Goal: Task Accomplishment & Management: Use online tool/utility

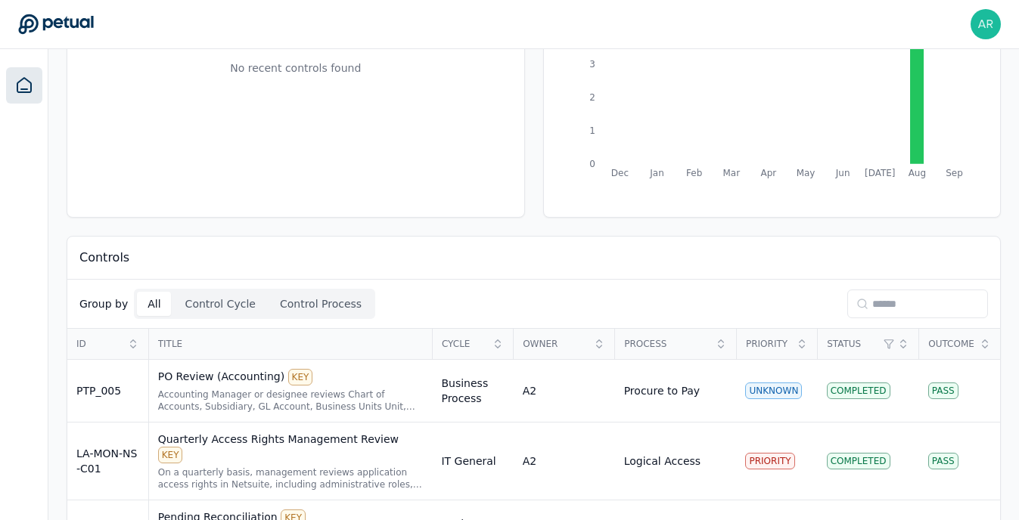
scroll to position [261, 0]
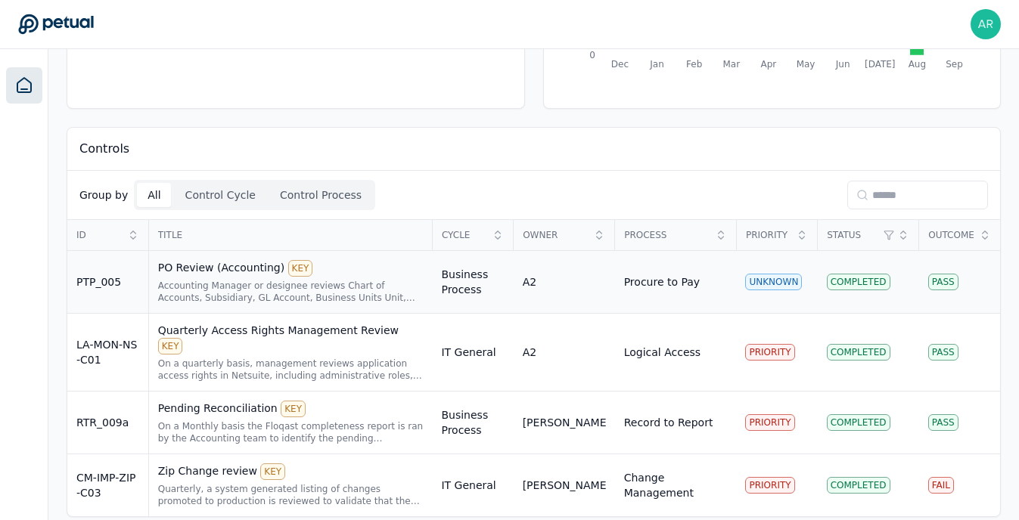
click at [497, 292] on td "Business Process" at bounding box center [472, 282] width 81 height 63
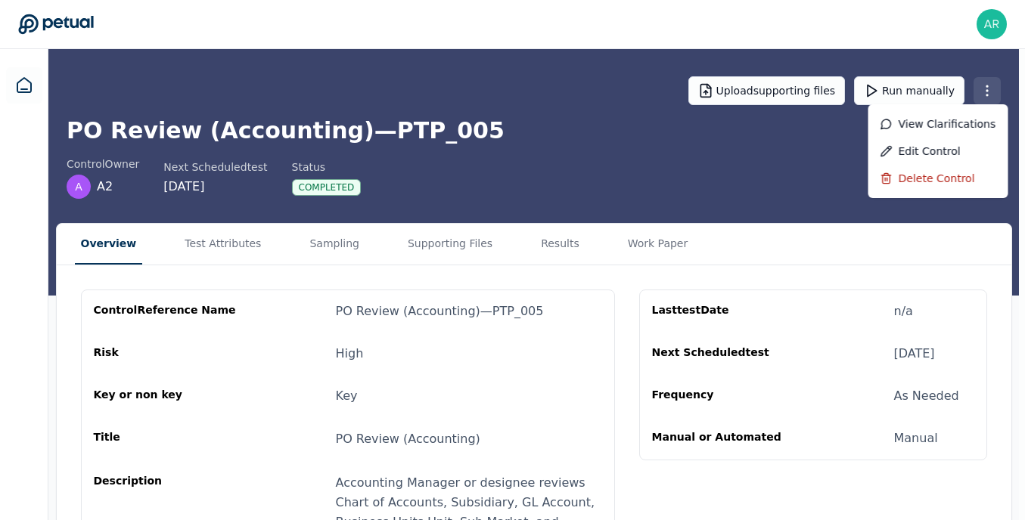
click at [995, 101] on html "Abishek Ravi abishek.ravi@doordash.com Sign out Upload supporting files Run man…" at bounding box center [512, 376] width 1025 height 752
click at [924, 176] on div "Delete control" at bounding box center [938, 178] width 140 height 27
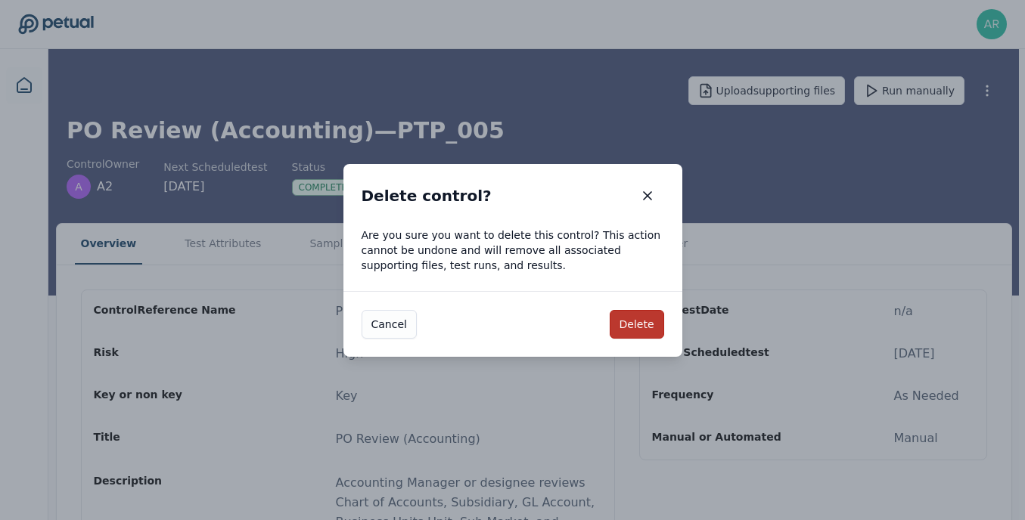
click at [633, 321] on button "Delete" at bounding box center [637, 324] width 54 height 29
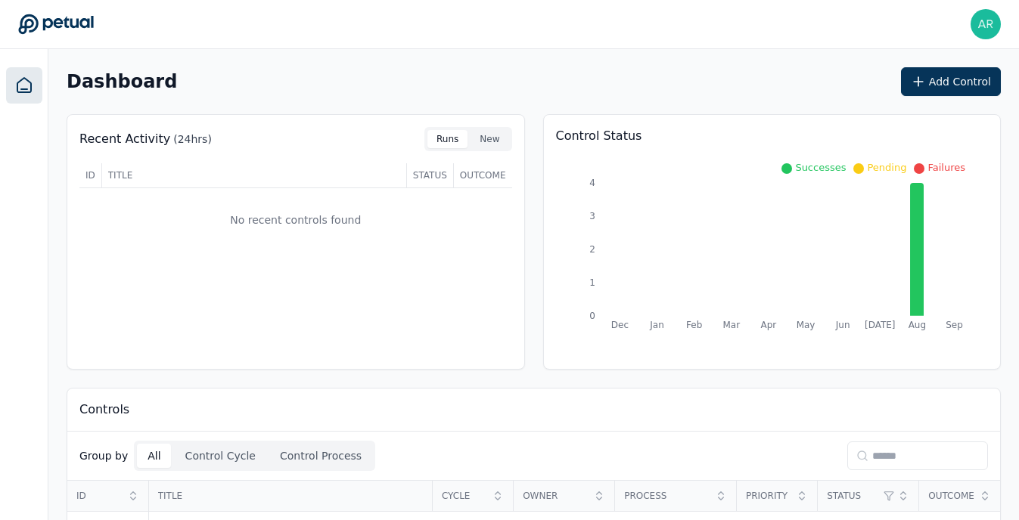
scroll to position [198, 0]
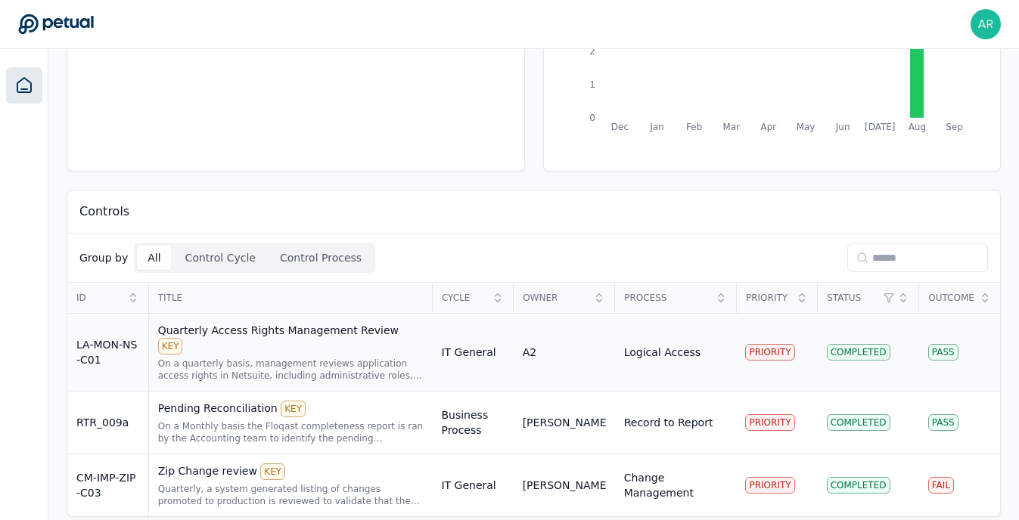
click at [121, 340] on div "LA-MON-NS-C01" at bounding box center [107, 352] width 63 height 30
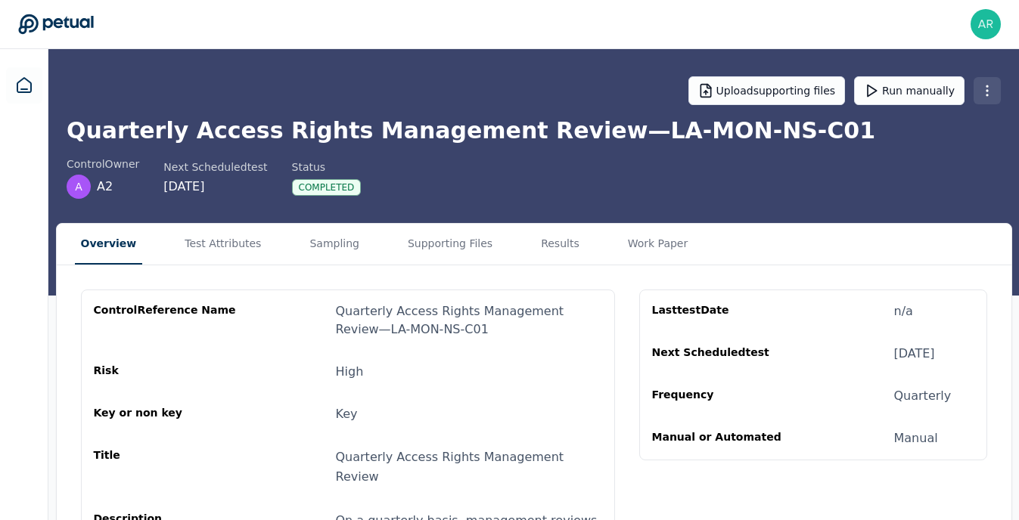
click at [991, 89] on html "Abishek Ravi abishek.ravi@doordash.com Sign out Upload supporting files Run man…" at bounding box center [509, 404] width 1019 height 809
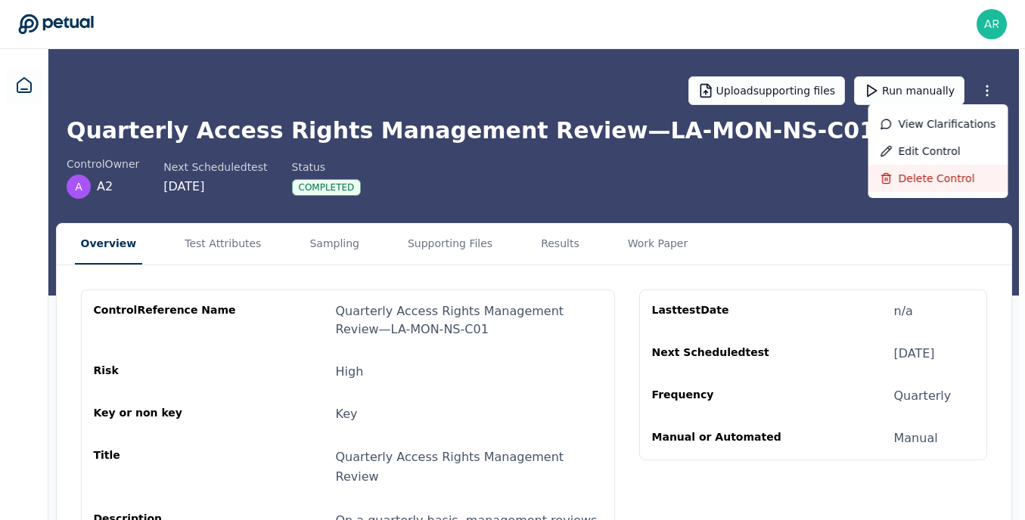
click at [902, 181] on div "Delete control" at bounding box center [938, 178] width 140 height 27
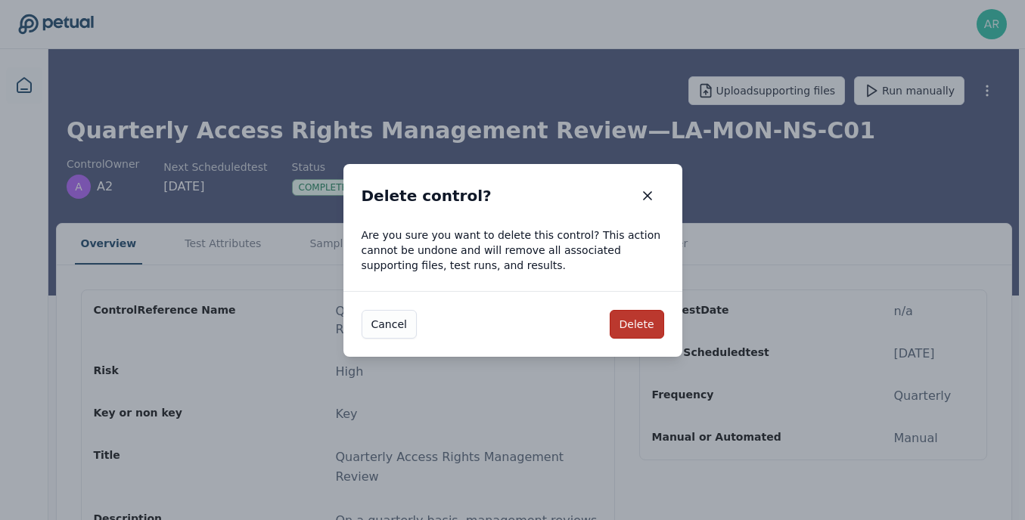
click at [644, 328] on button "Delete" at bounding box center [637, 324] width 54 height 29
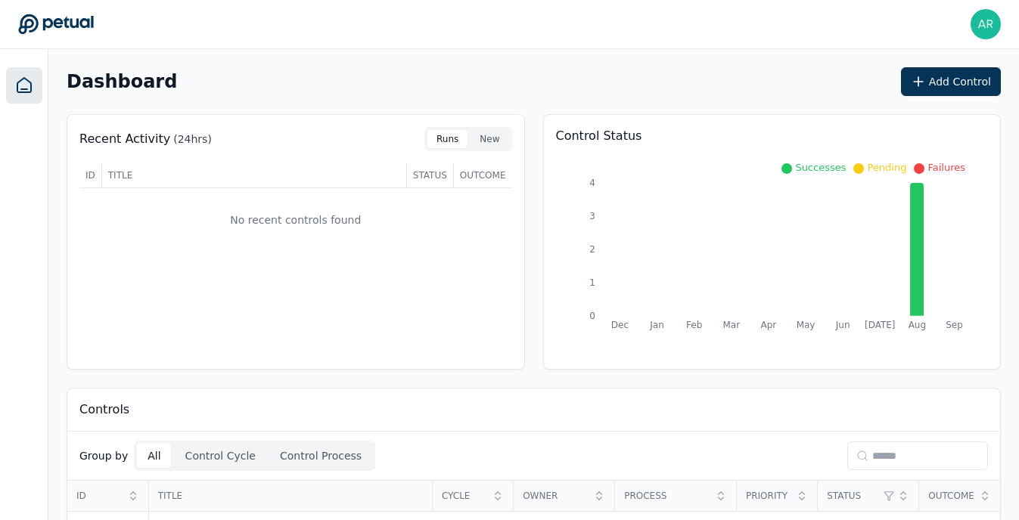
scroll to position [135, 0]
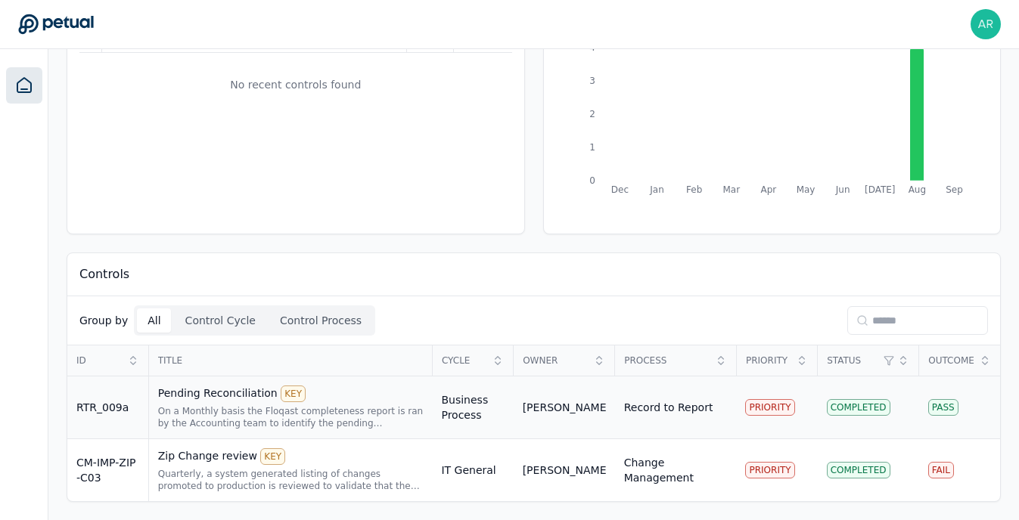
click at [346, 427] on div "On a Monthly basis the Floqast completeness report is ran by the Accounting tea…" at bounding box center [291, 417] width 266 height 24
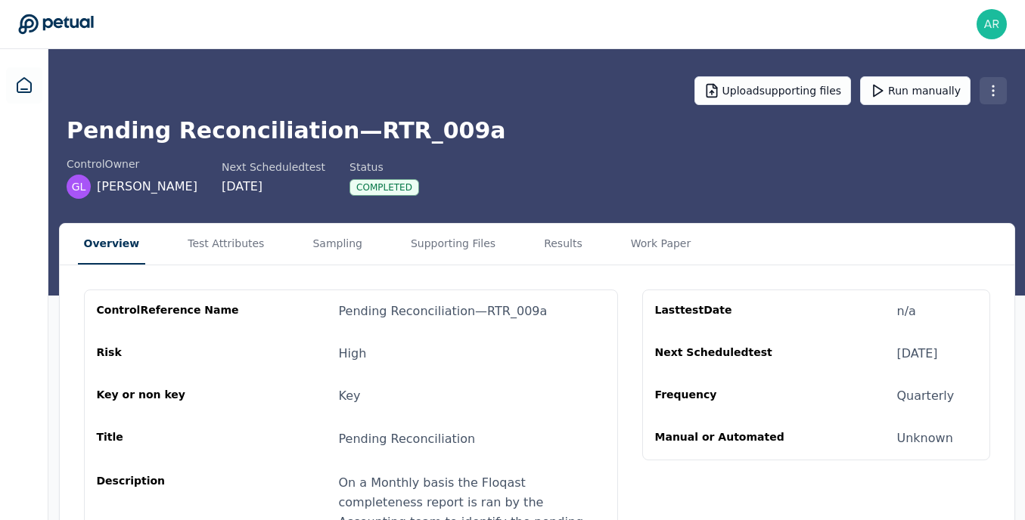
click at [987, 93] on html "Abishek Ravi abishek.ravi@doordash.com Sign out Upload supporting files Run man…" at bounding box center [512, 376] width 1025 height 752
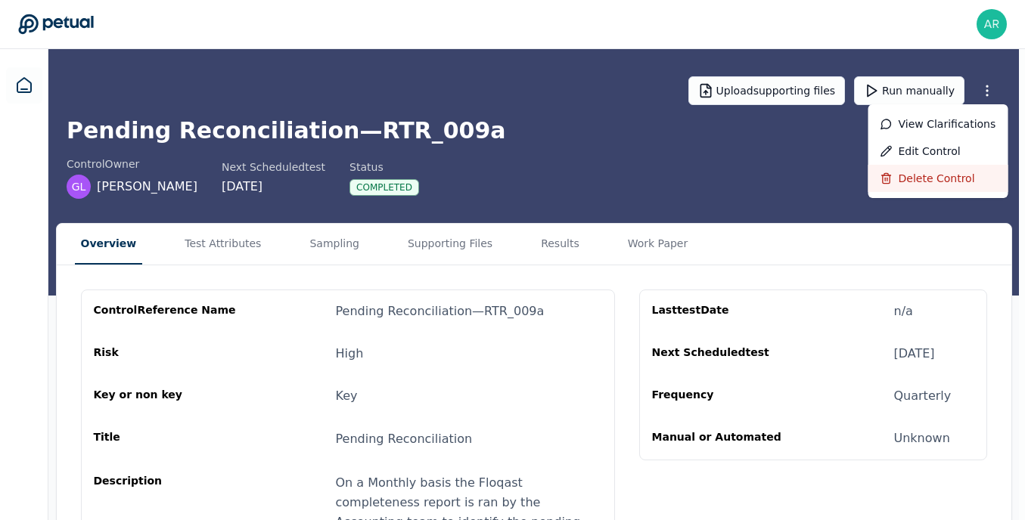
click at [908, 179] on div "Delete control" at bounding box center [938, 178] width 140 height 27
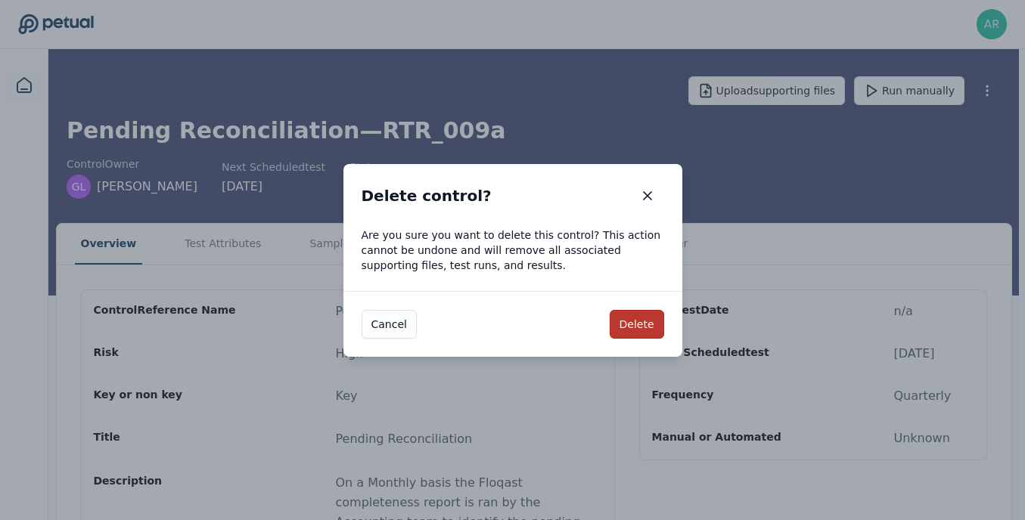
click at [642, 328] on button "Delete" at bounding box center [637, 324] width 54 height 29
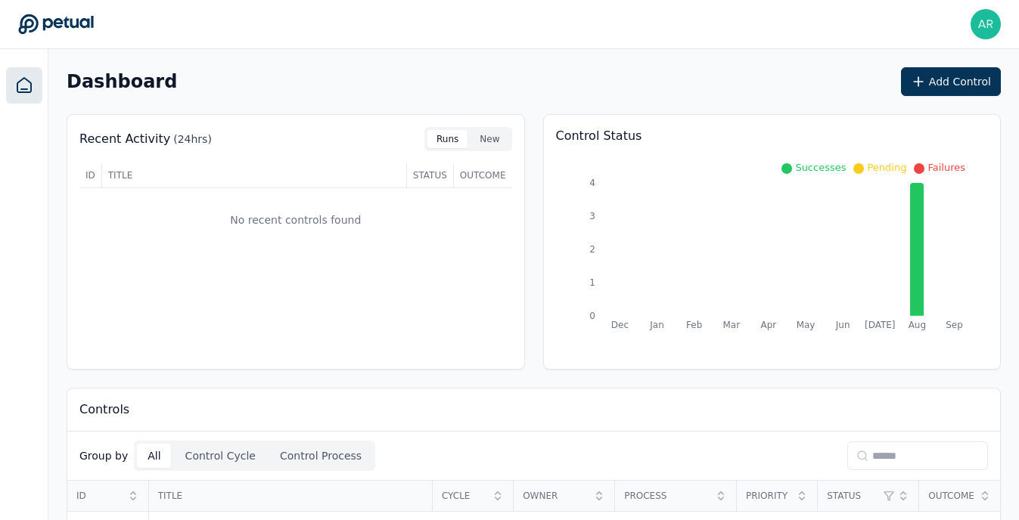
scroll to position [73, 0]
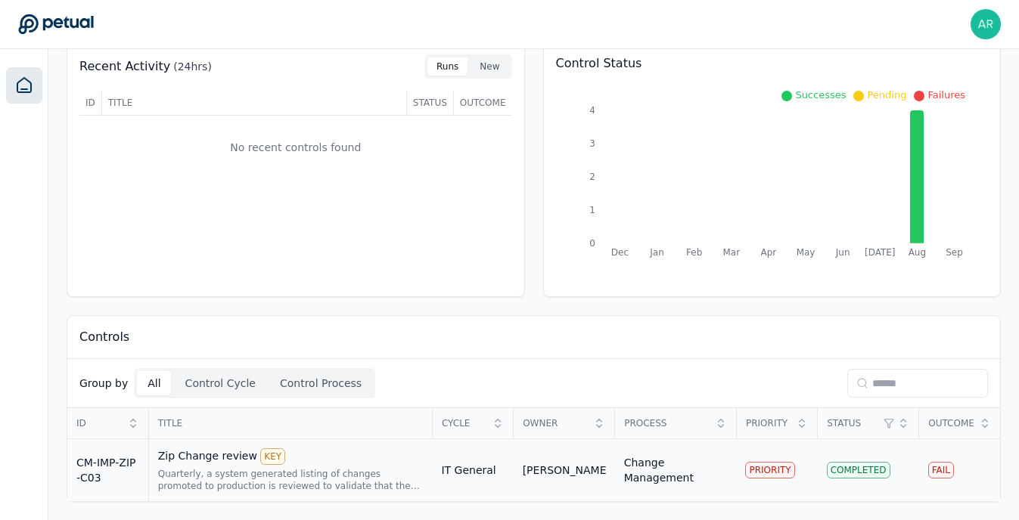
click at [433, 470] on td "IT General" at bounding box center [472, 471] width 81 height 63
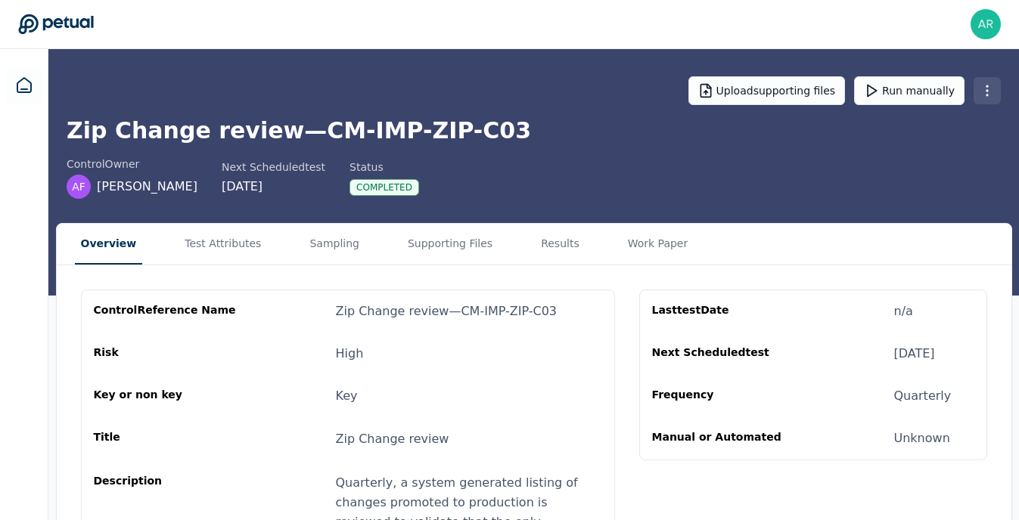
click at [986, 96] on html "Abishek Ravi abishek.ravi@doordash.com Sign out Upload supporting files Run man…" at bounding box center [509, 366] width 1019 height 732
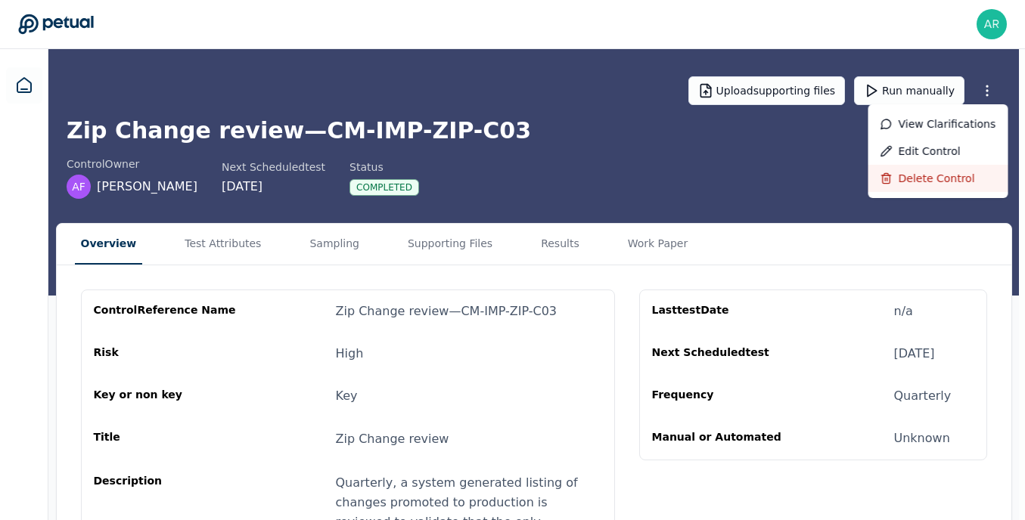
click at [909, 174] on div "Delete control" at bounding box center [938, 178] width 140 height 27
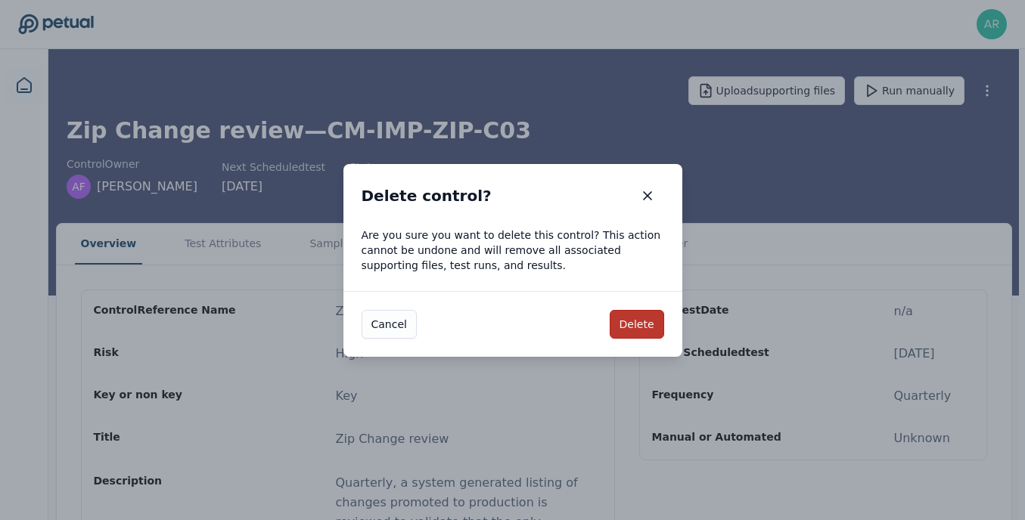
click at [637, 325] on button "Delete" at bounding box center [637, 324] width 54 height 29
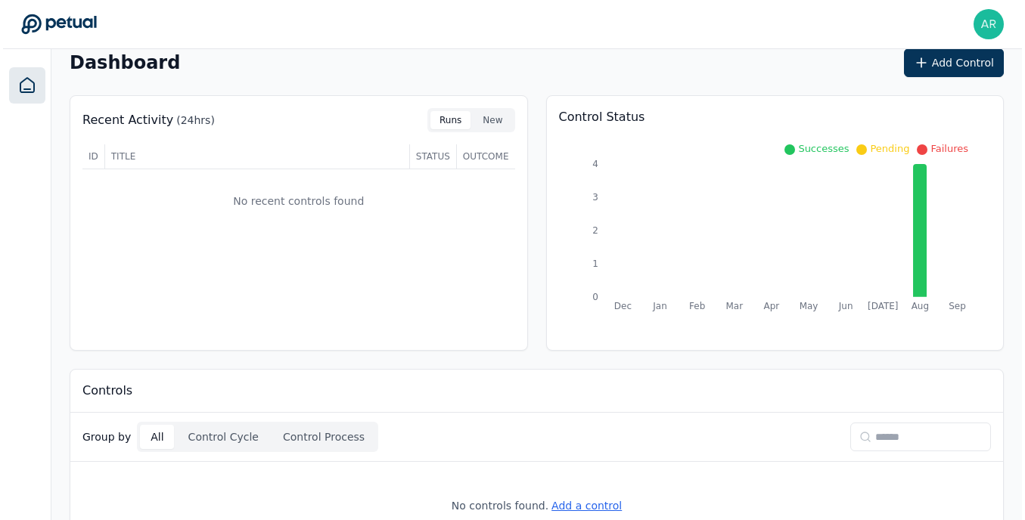
scroll to position [67, 0]
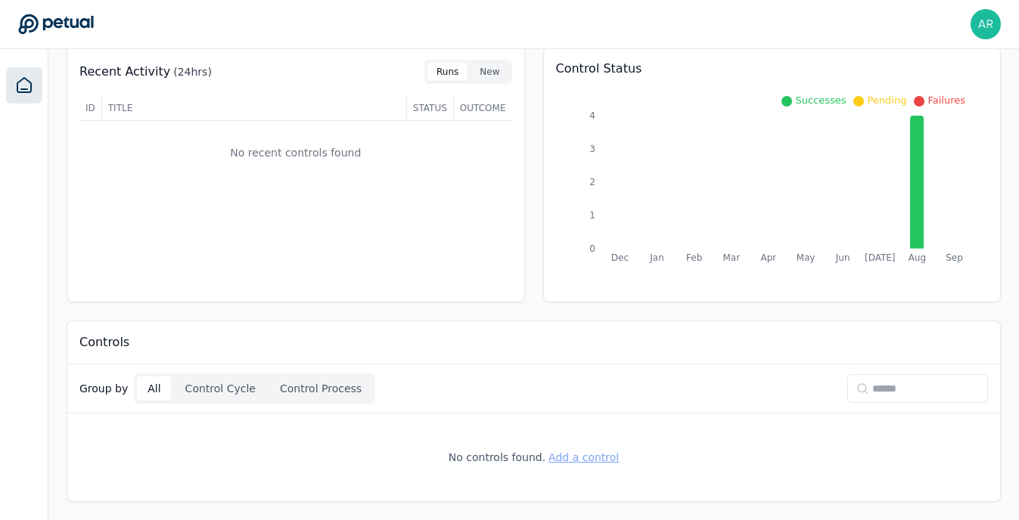
click at [563, 455] on button "Add a control" at bounding box center [583, 457] width 70 height 15
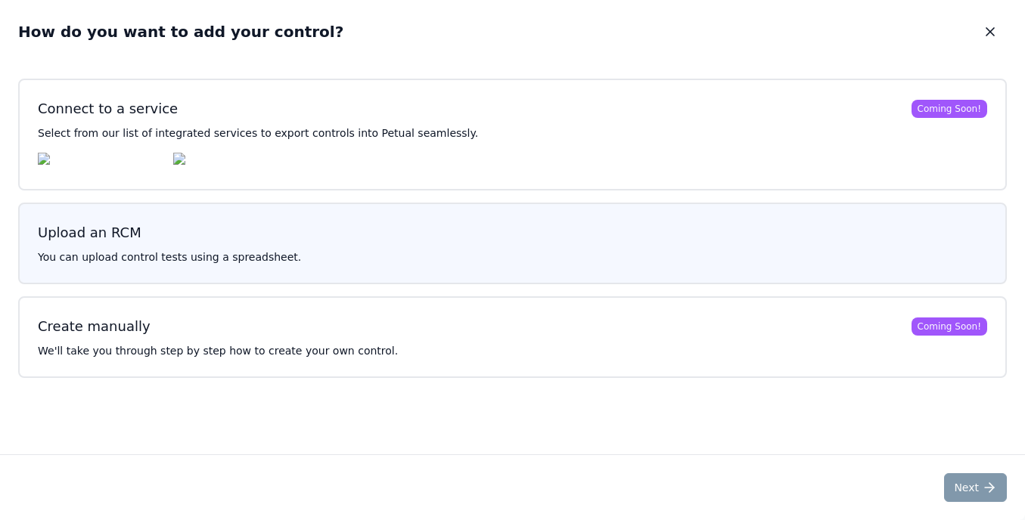
click at [563, 265] on p "You can upload control tests using a spreadsheet." at bounding box center [512, 257] width 949 height 15
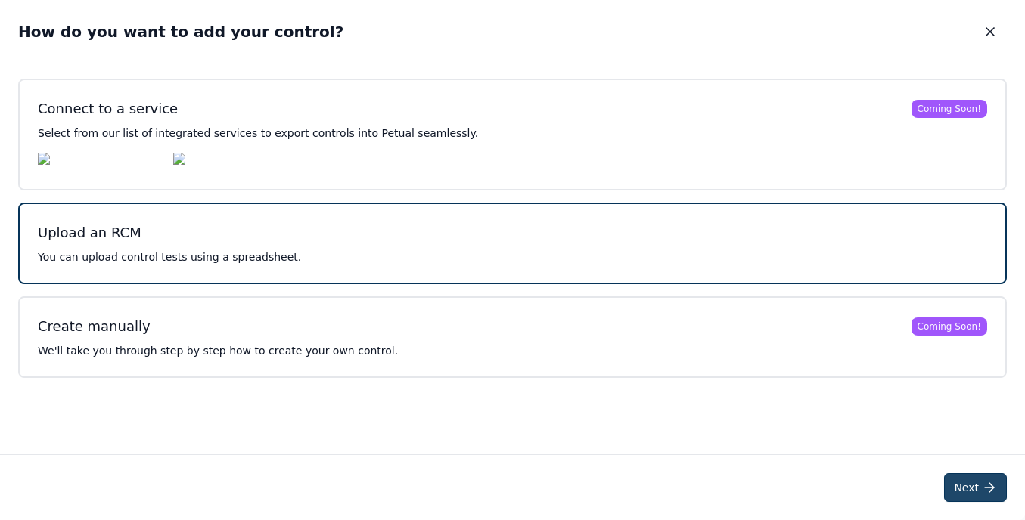
click at [961, 479] on button "Next" at bounding box center [975, 488] width 63 height 29
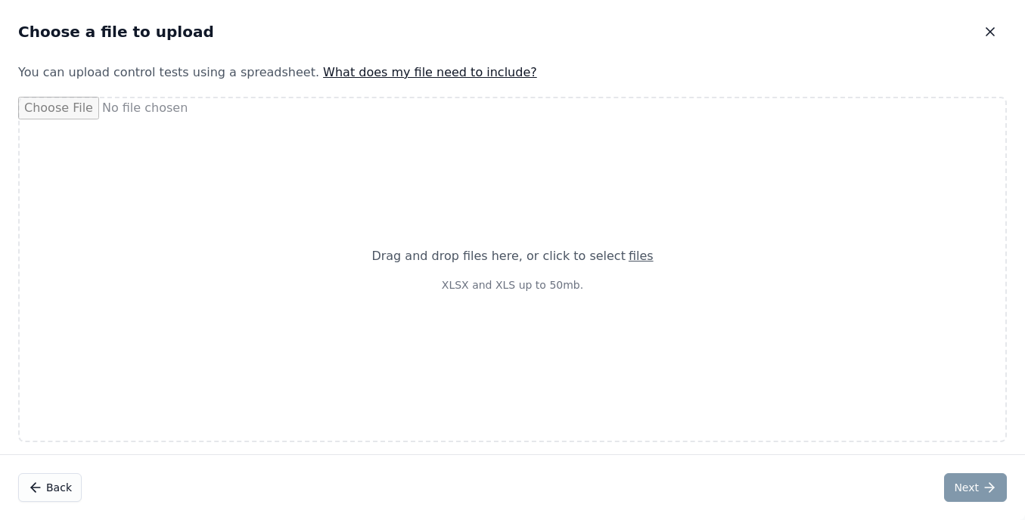
click at [532, 290] on p "XLSX and XLS up to 50mb." at bounding box center [511, 285] width 281 height 15
type input "**********"
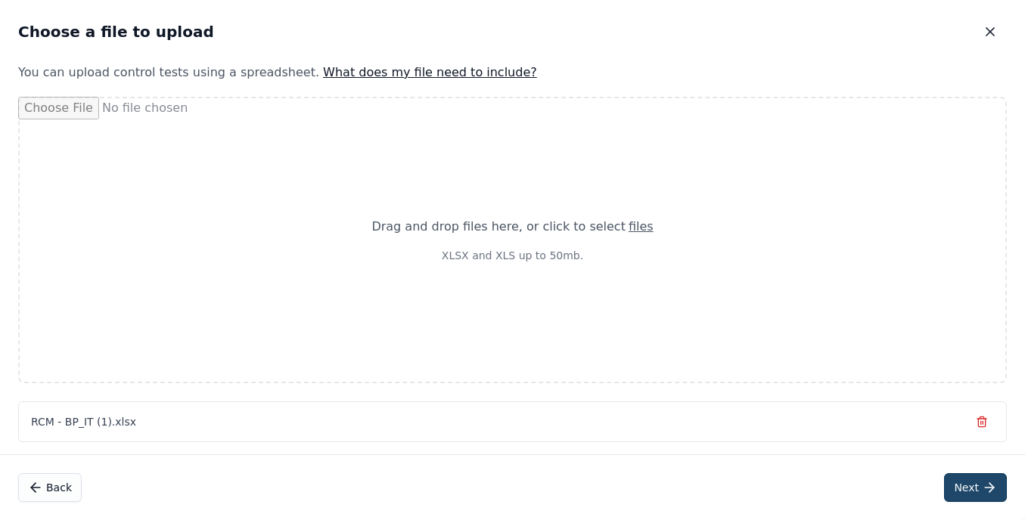
click at [973, 477] on button "Next" at bounding box center [975, 488] width 63 height 29
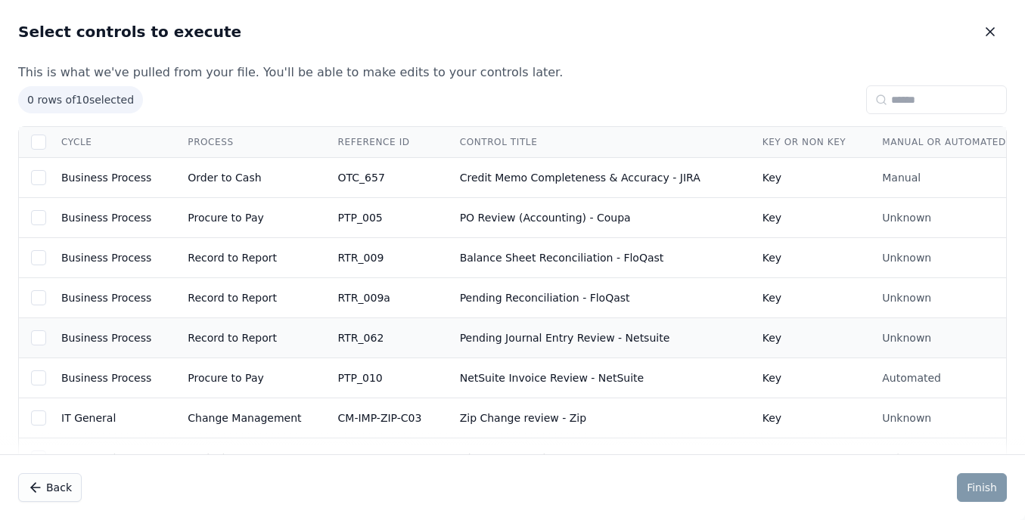
scroll to position [0, 0]
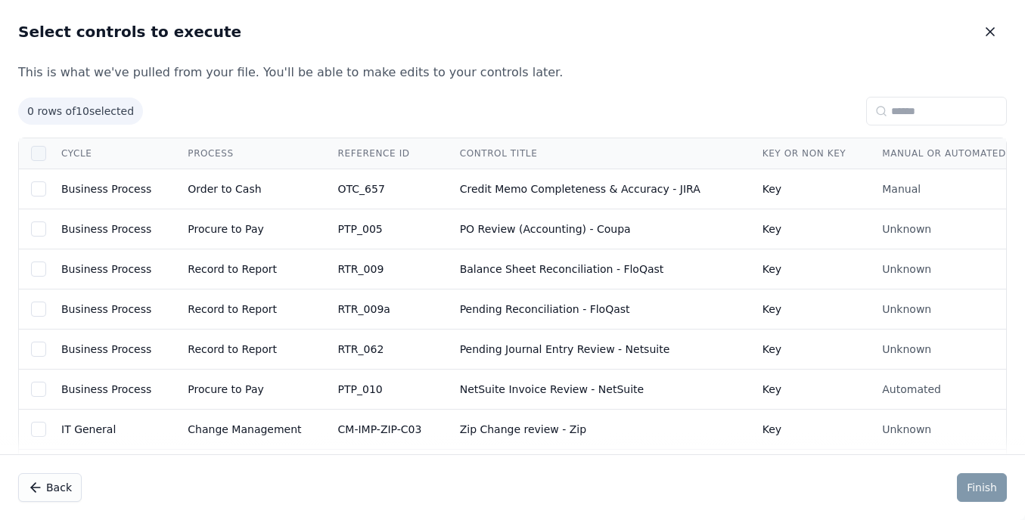
click at [40, 159] on div at bounding box center [38, 153] width 15 height 15
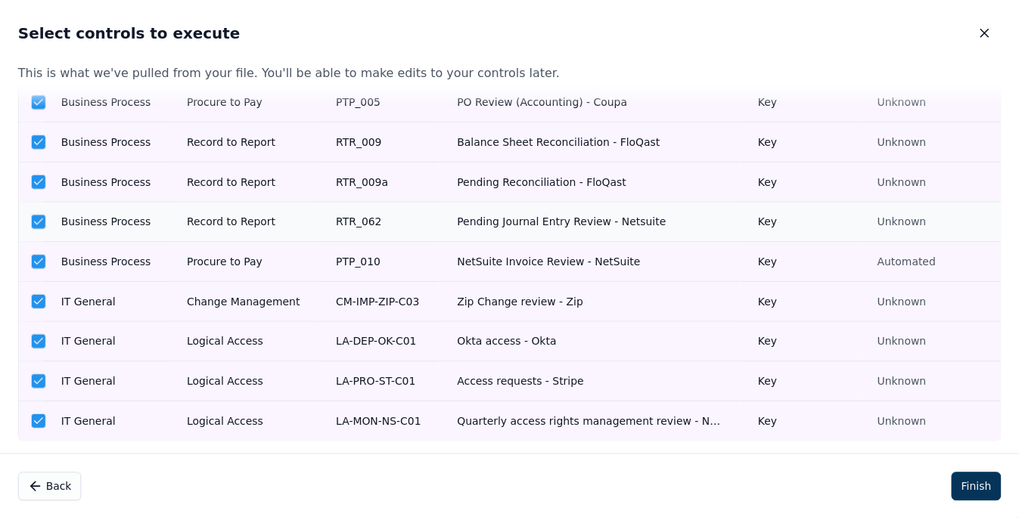
scroll to position [167, 0]
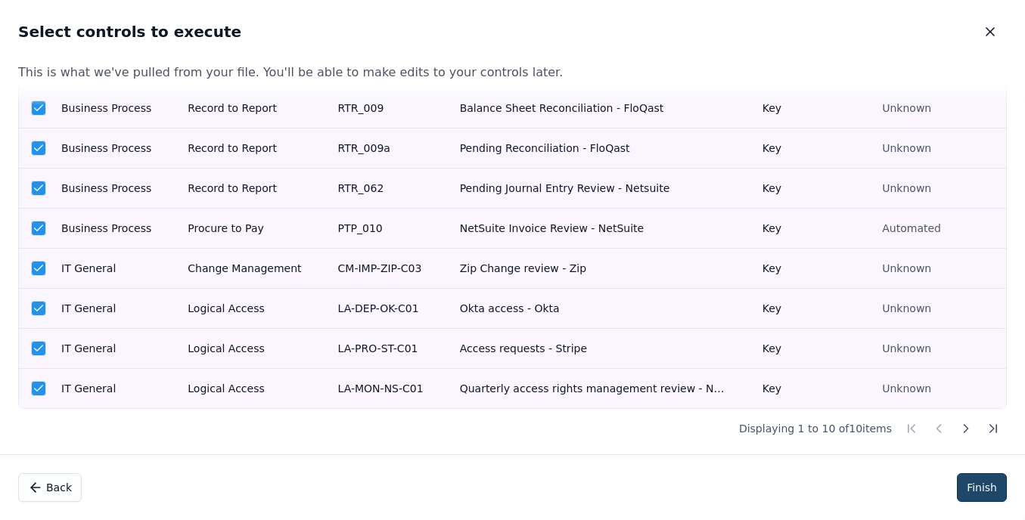
click at [986, 491] on button "Finish" at bounding box center [982, 488] width 50 height 29
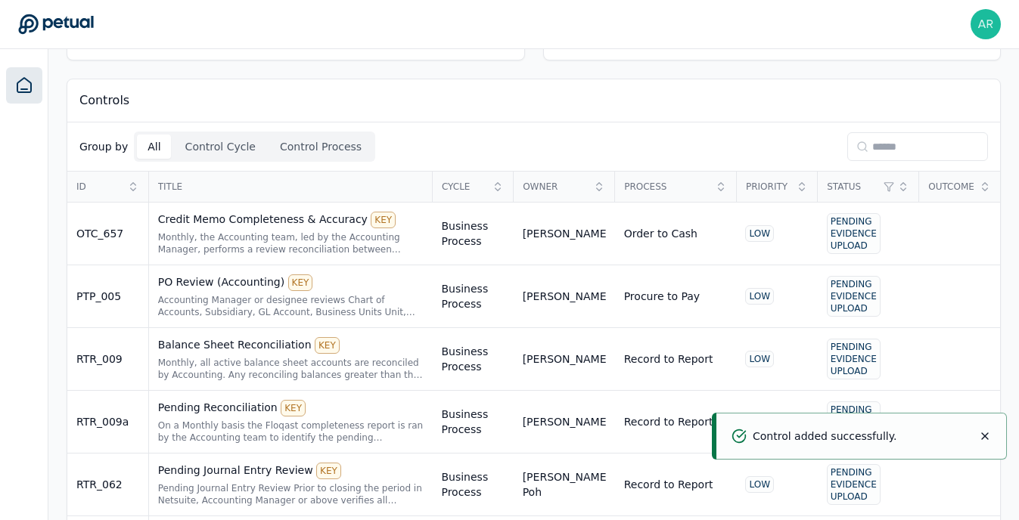
scroll to position [371, 0]
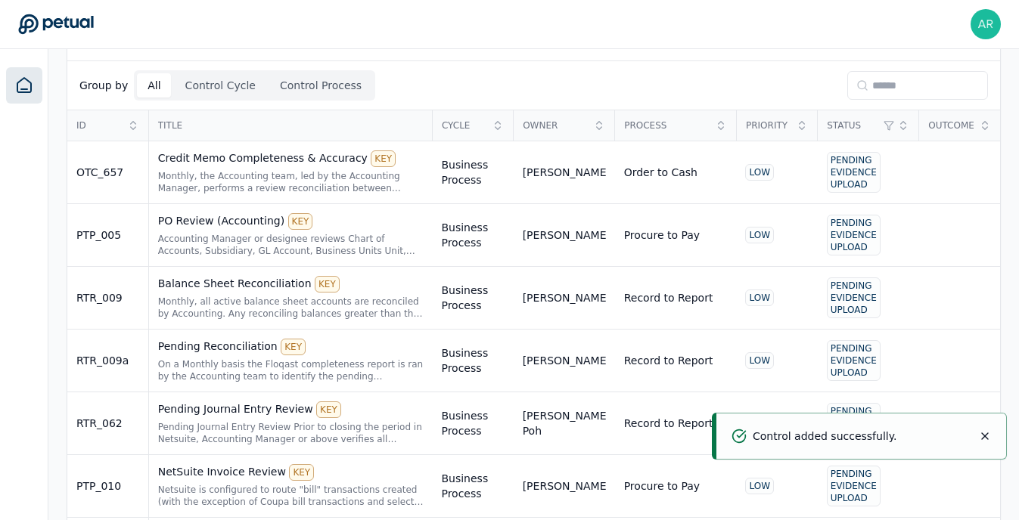
click at [987, 436] on icon "Notifications (F8)" at bounding box center [985, 436] width 12 height 12
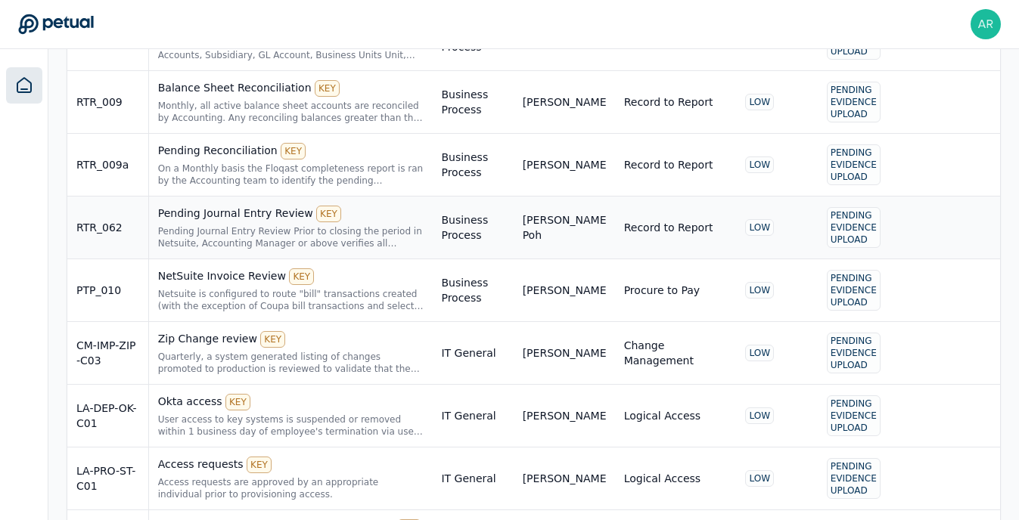
scroll to position [638, 0]
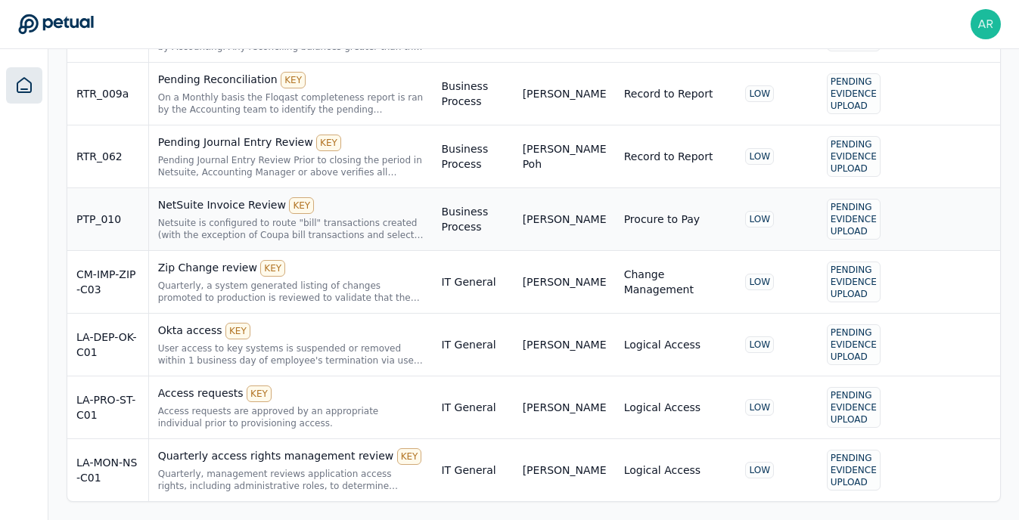
click at [222, 210] on div "NetSuite Invoice Review KEY" at bounding box center [291, 205] width 266 height 17
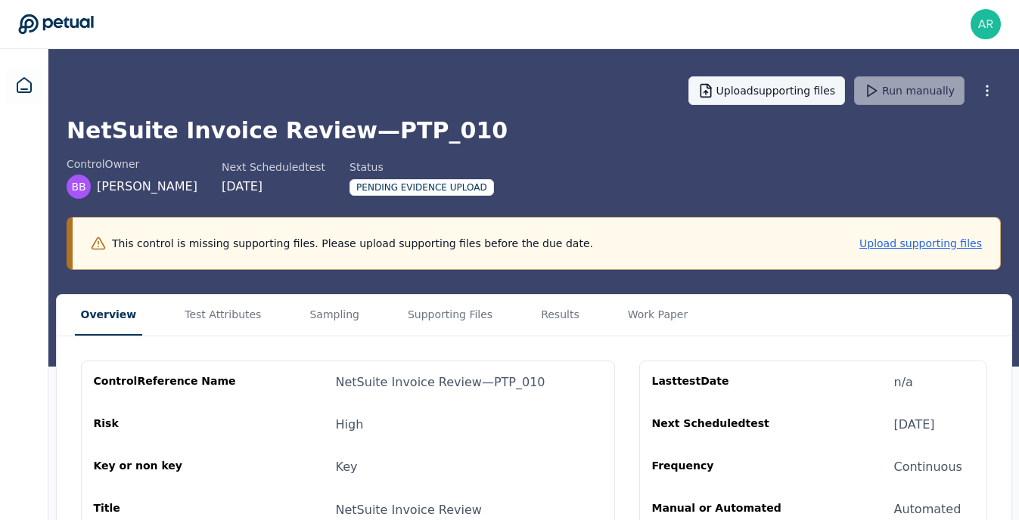
click at [747, 85] on button "Upload supporting files" at bounding box center [766, 90] width 157 height 29
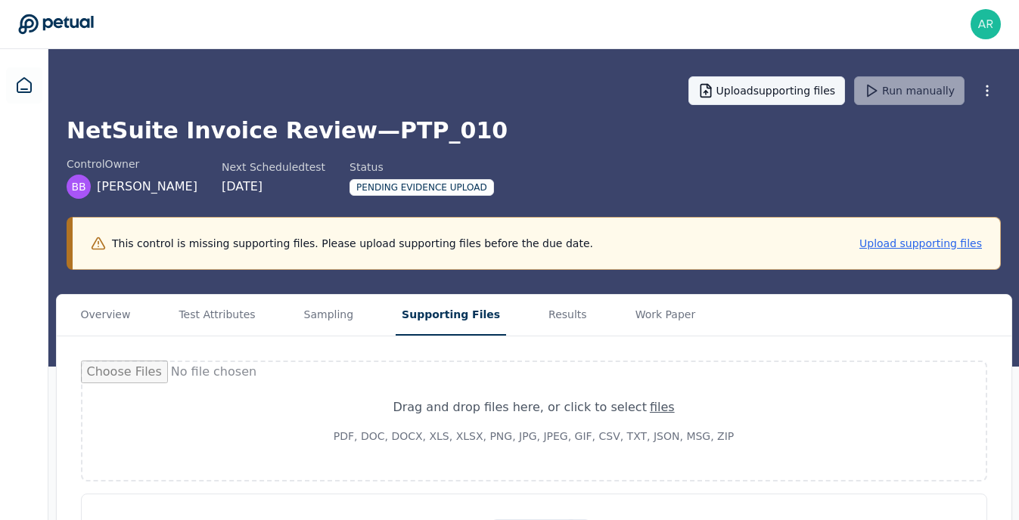
type input "**********"
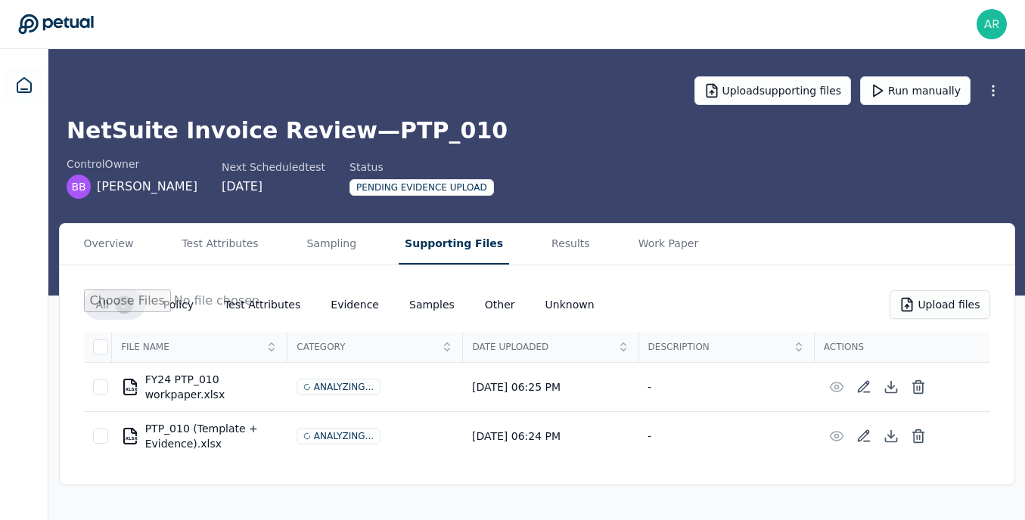
click at [340, 386] on div "Analyzing..." at bounding box center [339, 387] width 84 height 17
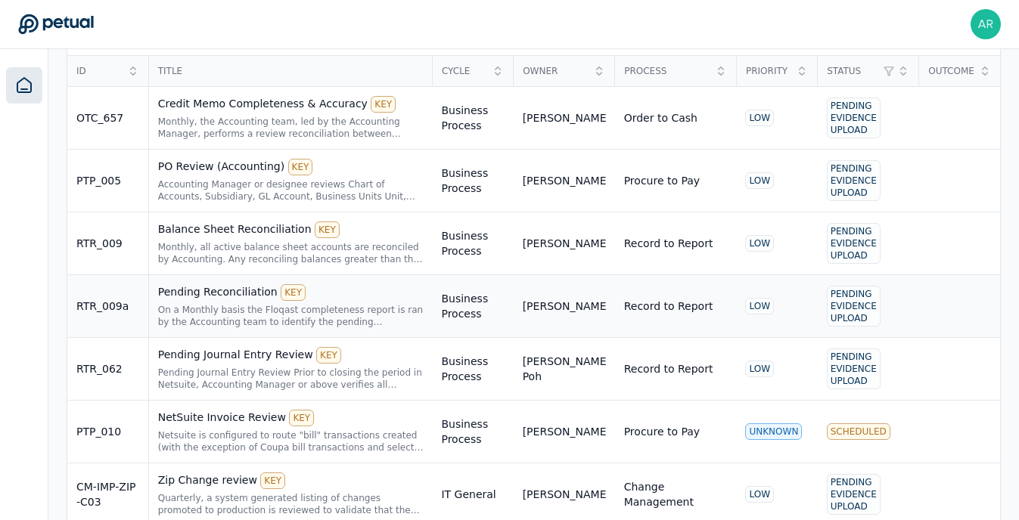
scroll to position [638, 0]
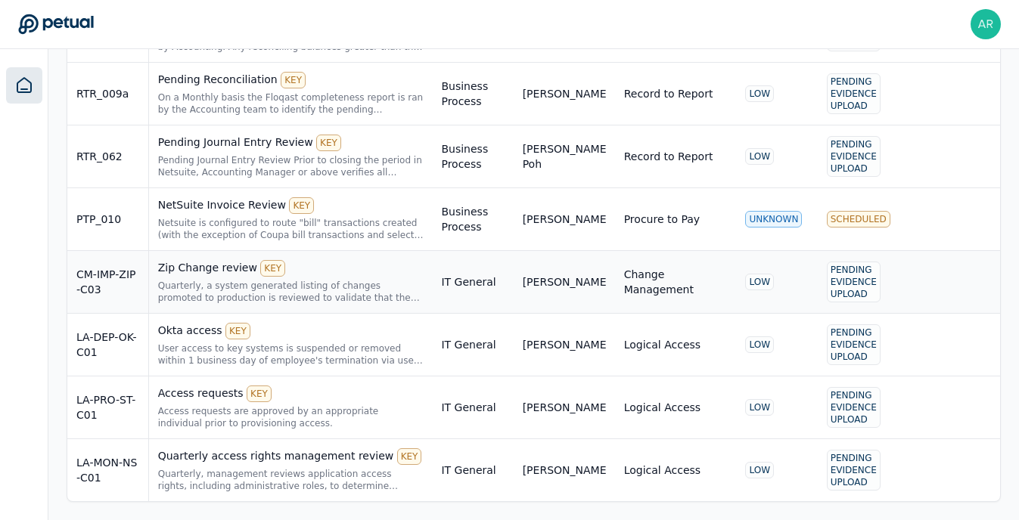
click at [215, 271] on div "Zip Change review KEY" at bounding box center [291, 268] width 266 height 17
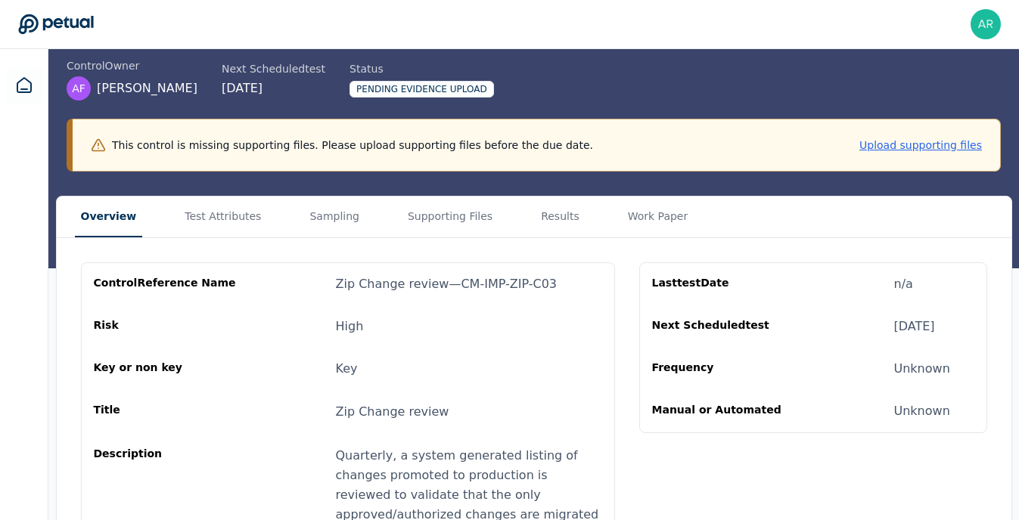
scroll to position [3, 0]
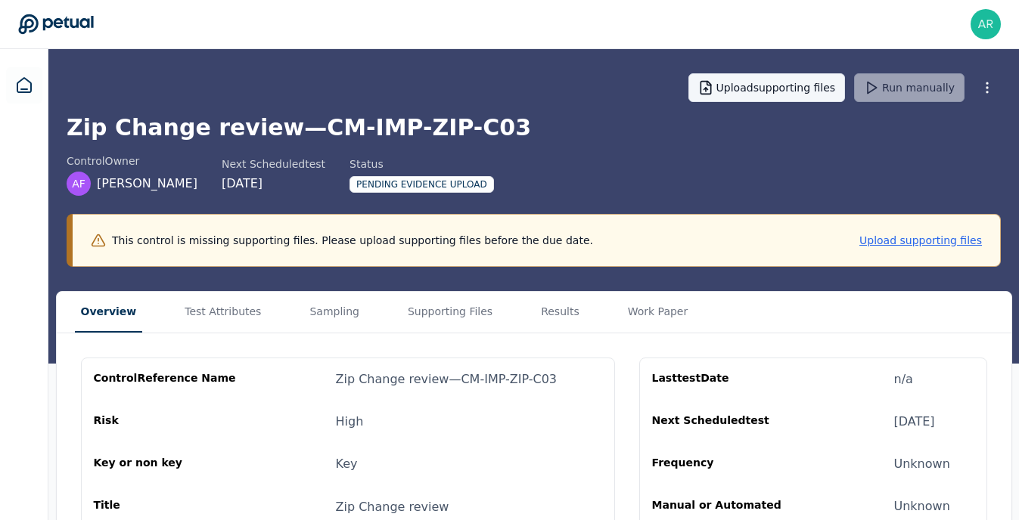
click at [780, 86] on button "Upload supporting files" at bounding box center [766, 87] width 157 height 29
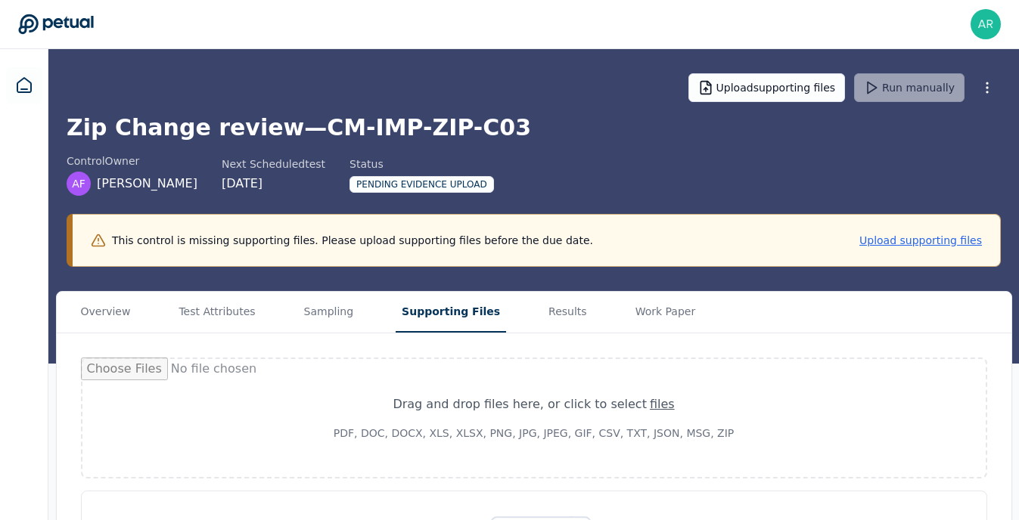
type input "**********"
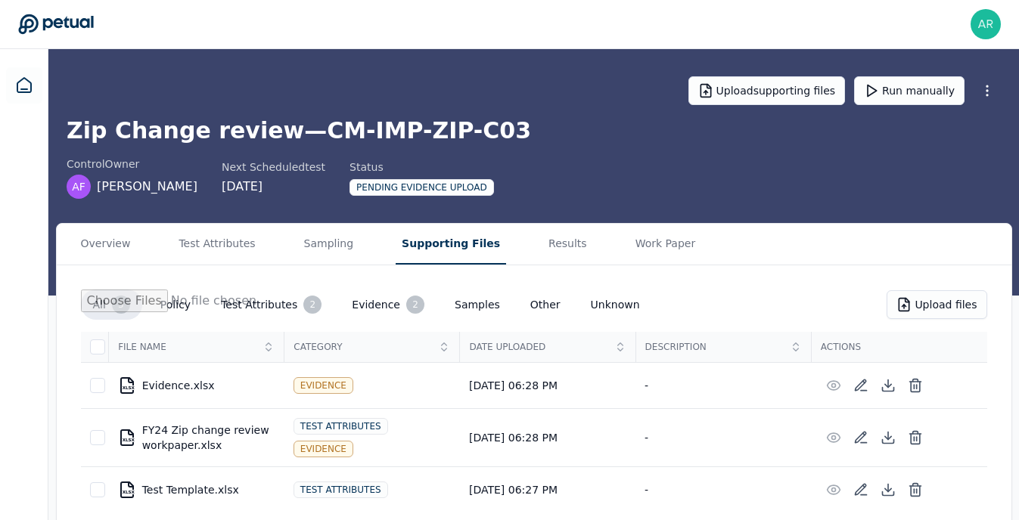
scroll to position [17, 0]
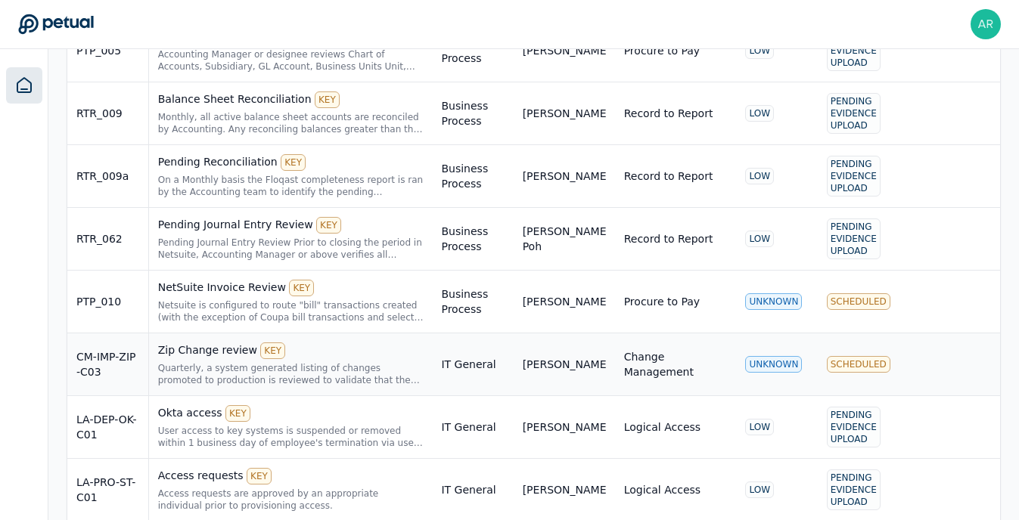
scroll to position [638, 0]
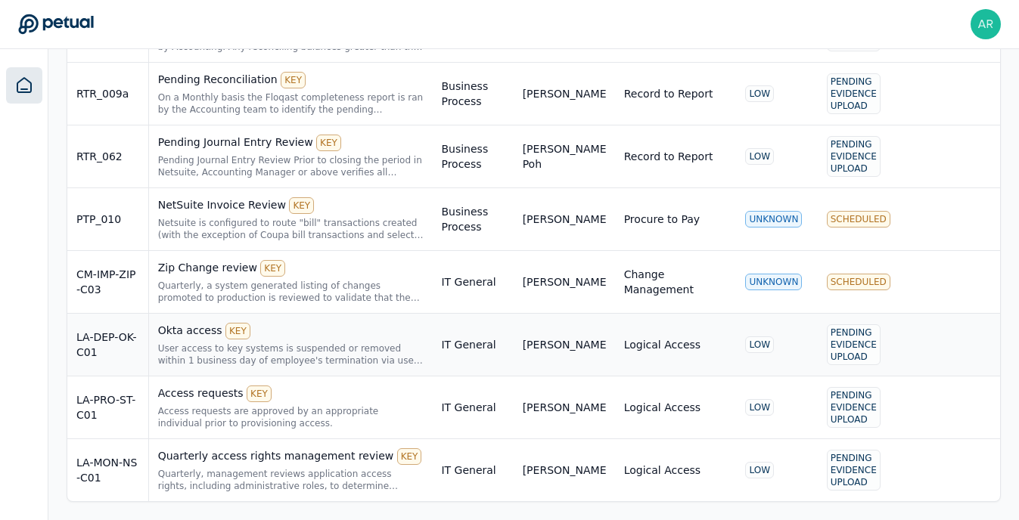
click at [200, 334] on div "Okta access KEY" at bounding box center [291, 331] width 266 height 17
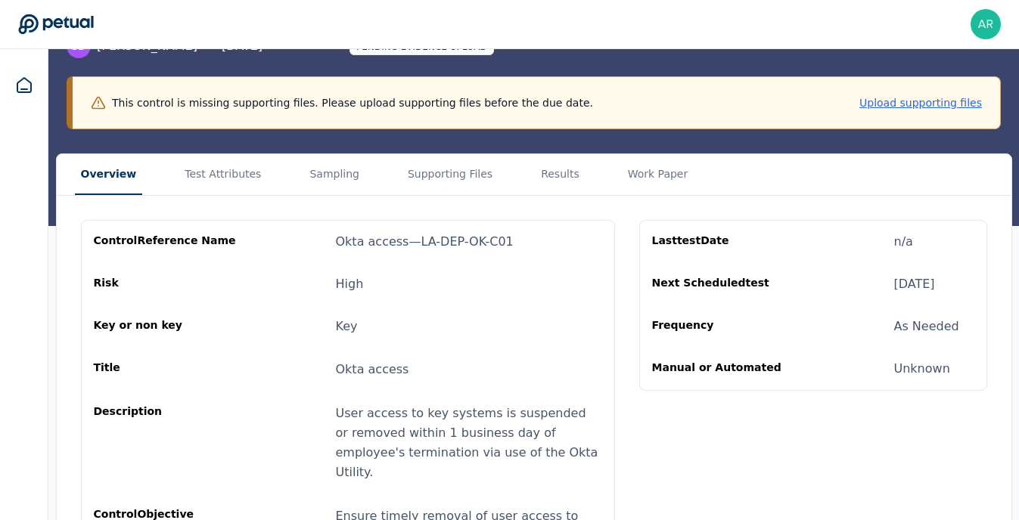
scroll to position [126, 0]
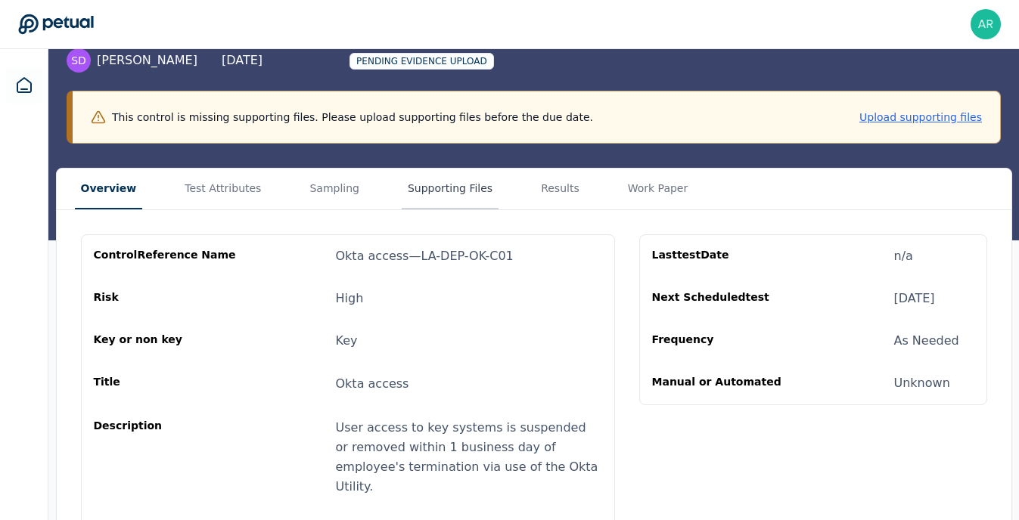
click at [426, 202] on button "Supporting Files" at bounding box center [450, 189] width 97 height 41
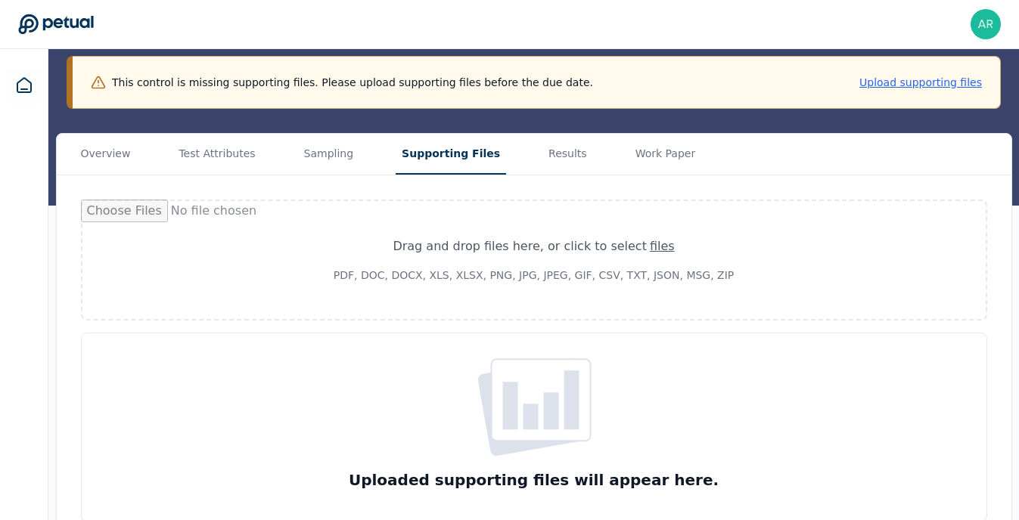
scroll to position [138, 0]
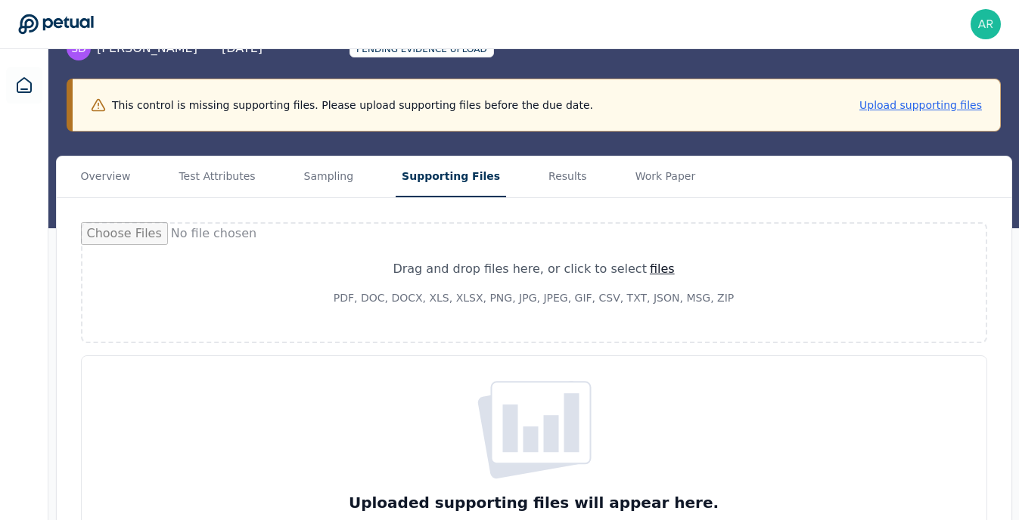
click at [651, 267] on div "files" at bounding box center [662, 269] width 25 height 18
type input "**********"
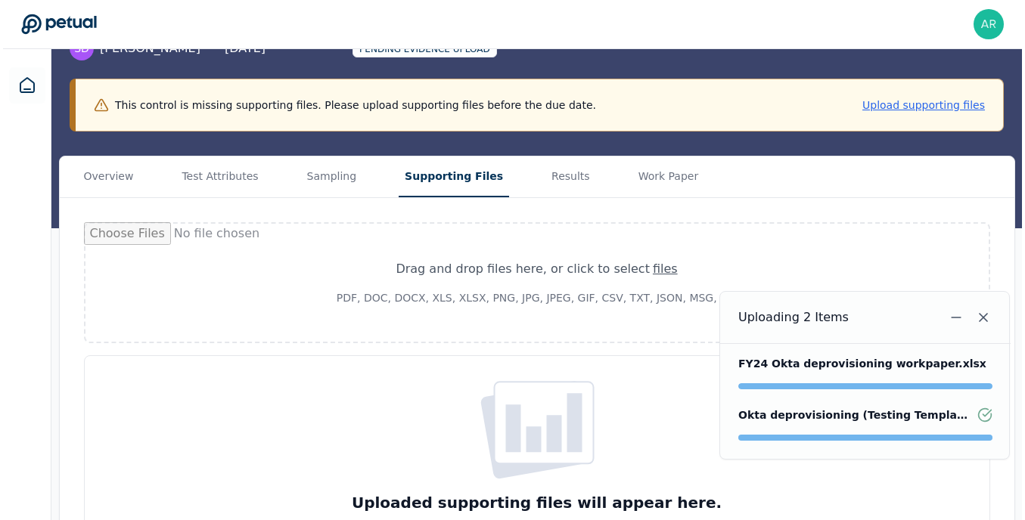
scroll to position [0, 0]
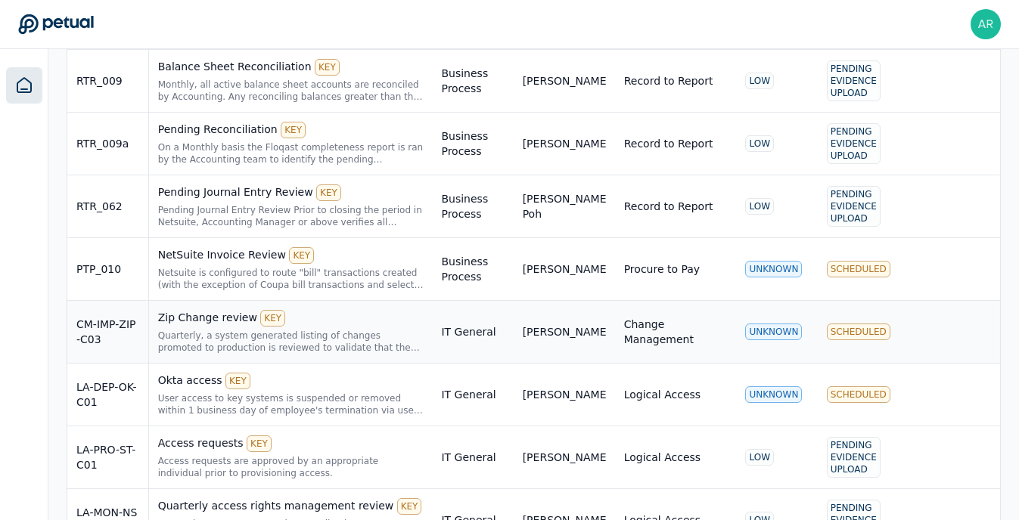
scroll to position [638, 0]
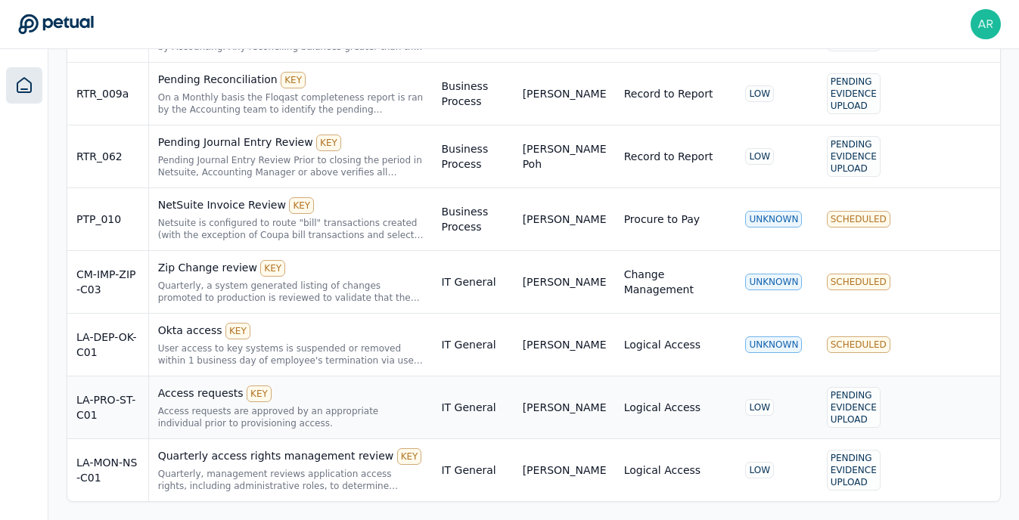
click at [211, 398] on div "Access requests KEY" at bounding box center [291, 394] width 266 height 17
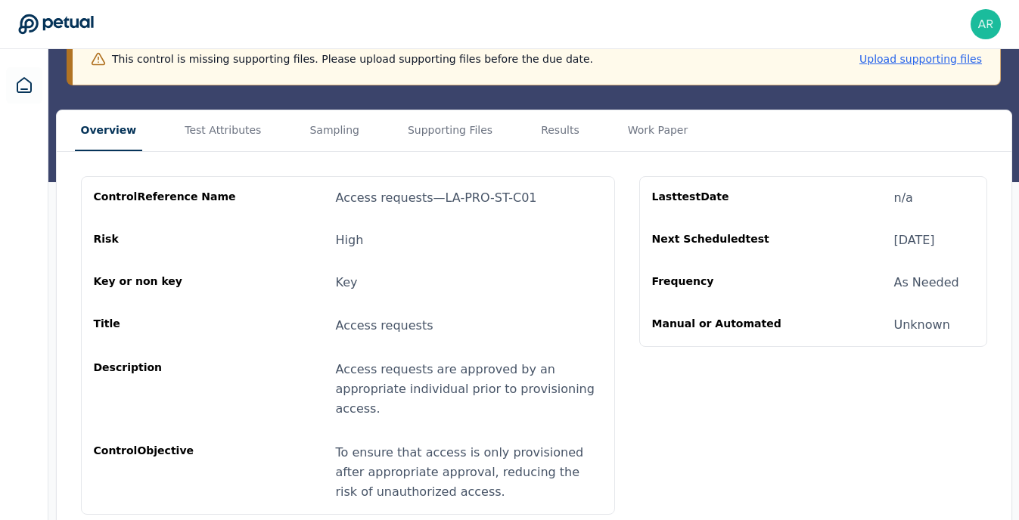
scroll to position [92, 0]
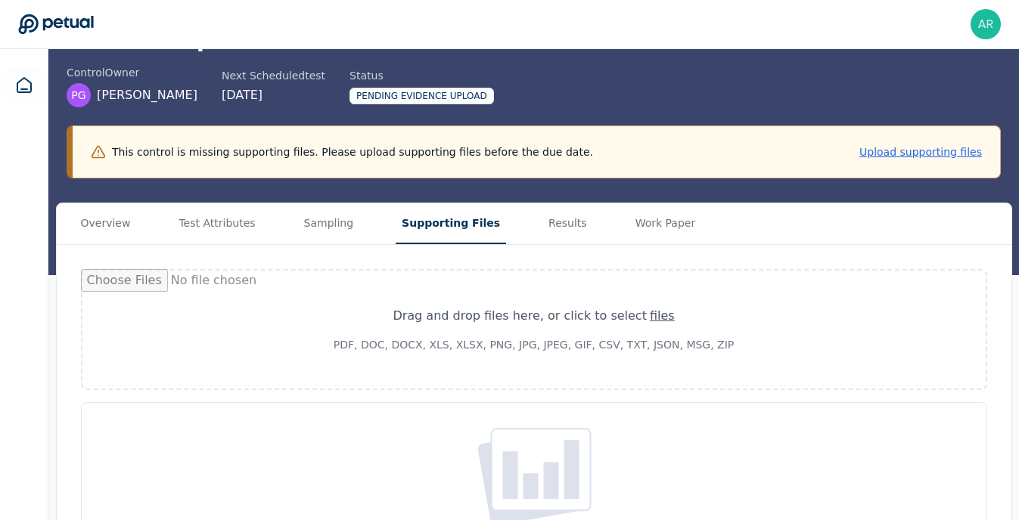
click at [431, 224] on button "Supporting Files" at bounding box center [451, 223] width 110 height 41
click at [600, 370] on div "Drag and drop files here , or click to select files PDF, DOC, DOCX, XLS, XLSX, …" at bounding box center [533, 330] width 437 height 82
type input "**********"
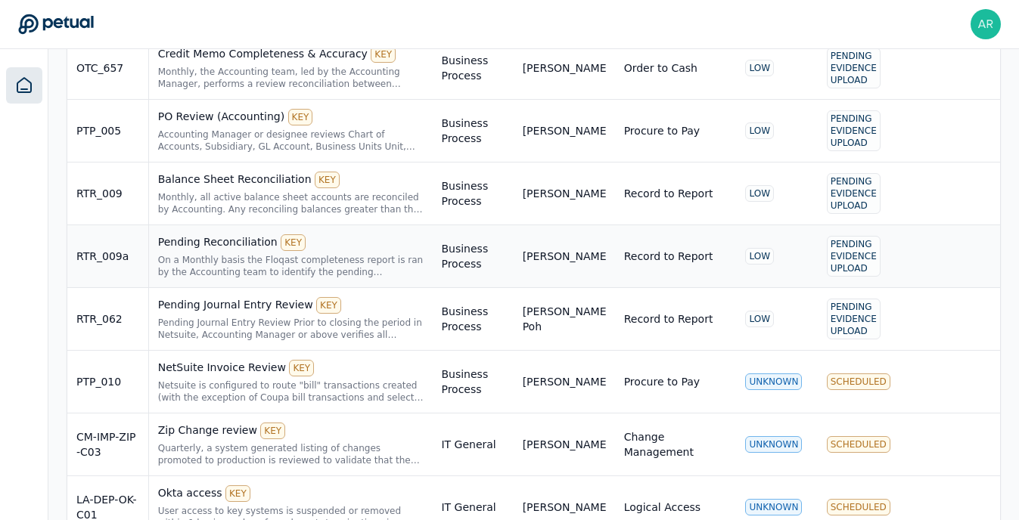
scroll to position [638, 0]
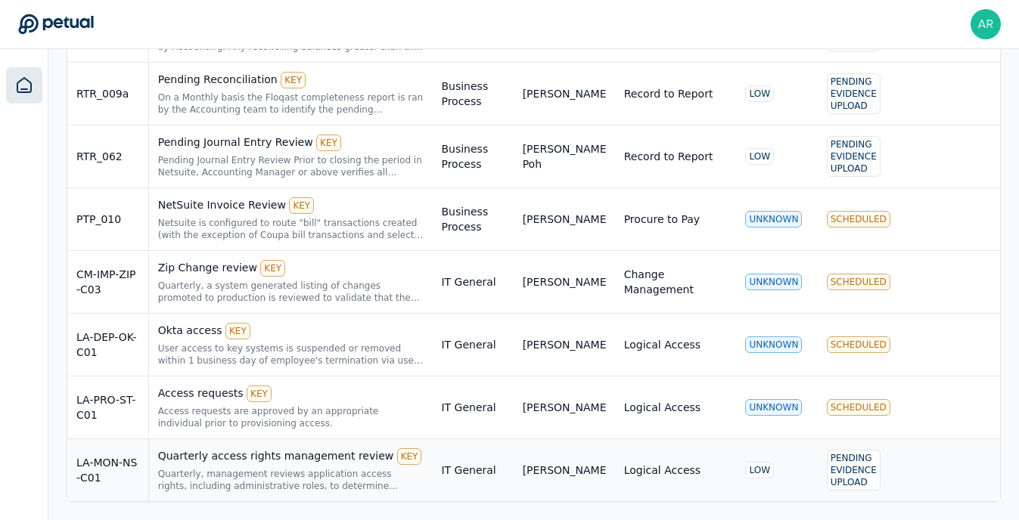
click at [256, 464] on div "Quarterly access rights management review KEY" at bounding box center [291, 457] width 266 height 17
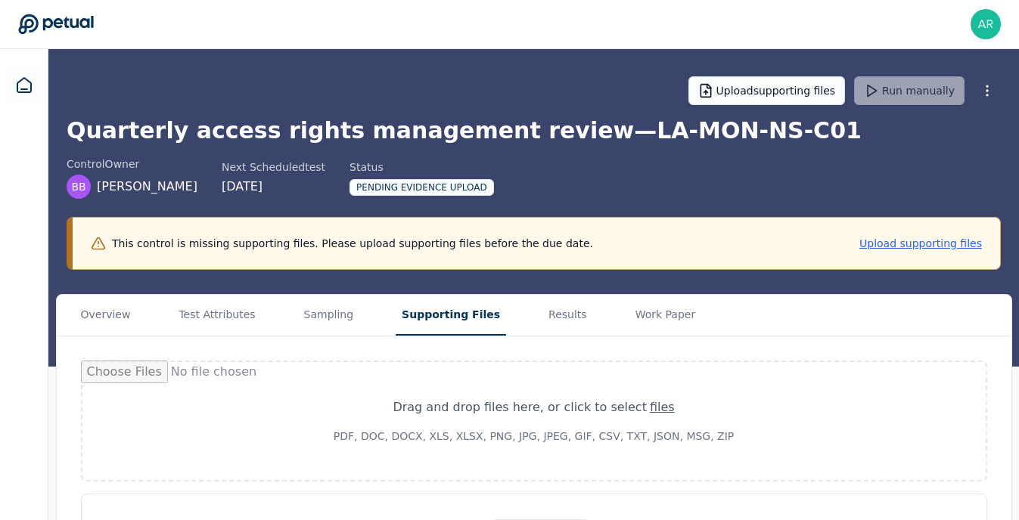
click at [426, 324] on button "Supporting Files" at bounding box center [451, 315] width 110 height 41
click at [815, 86] on button "Upload supporting files" at bounding box center [766, 90] width 157 height 29
type input "**********"
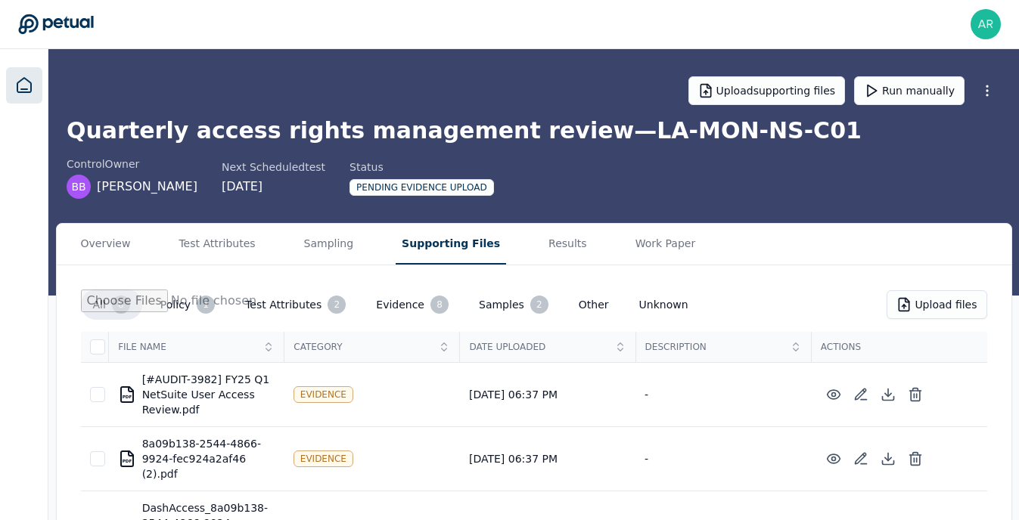
click at [32, 85] on icon at bounding box center [24, 85] width 18 height 18
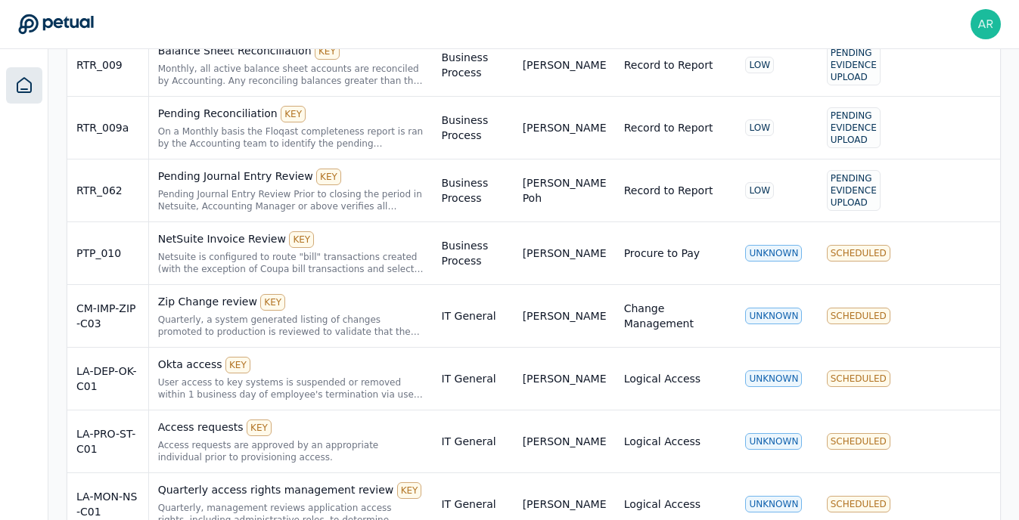
scroll to position [638, 0]
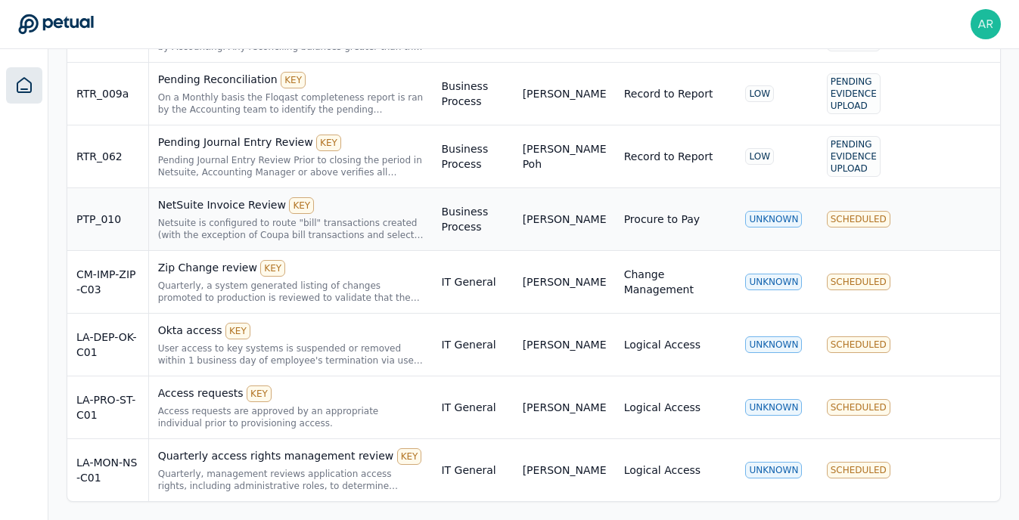
click at [225, 210] on div "NetSuite Invoice Review KEY" at bounding box center [291, 205] width 266 height 17
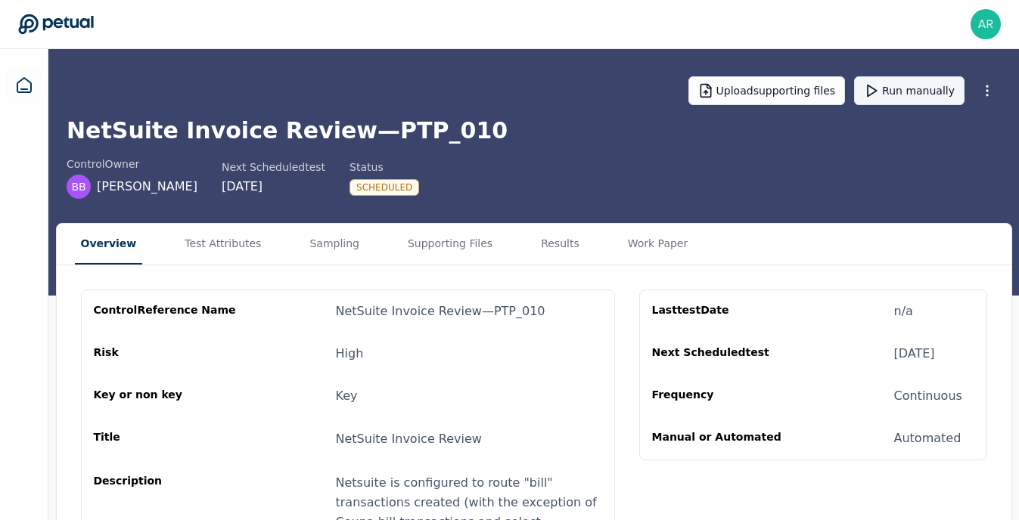
click at [897, 85] on button "Run manually" at bounding box center [909, 90] width 110 height 29
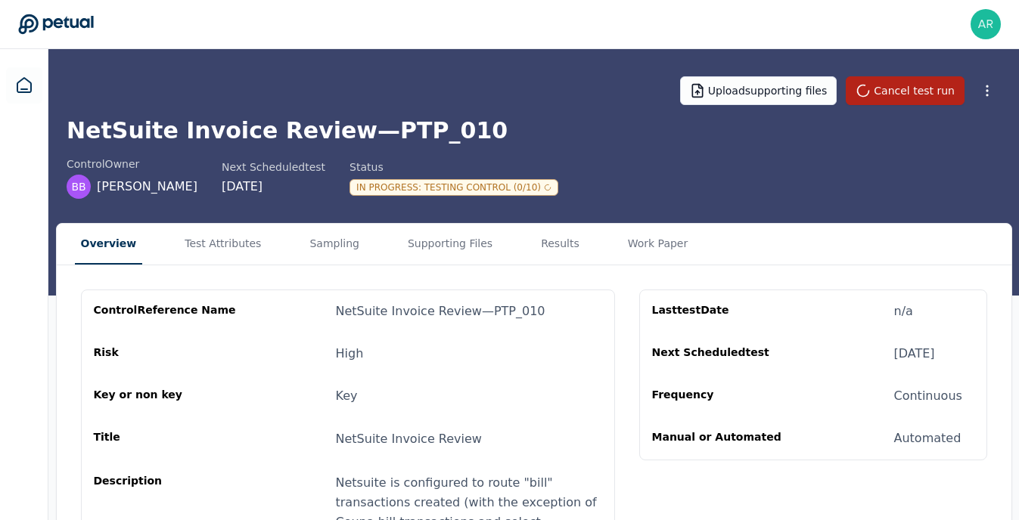
click at [618, 13] on div "Abishek Ravi abishek.ravi@doordash.com Sign out" at bounding box center [509, 24] width 983 height 30
click at [452, 35] on div "Abishek Ravi abishek.ravi@doordash.com Sign out" at bounding box center [509, 24] width 983 height 30
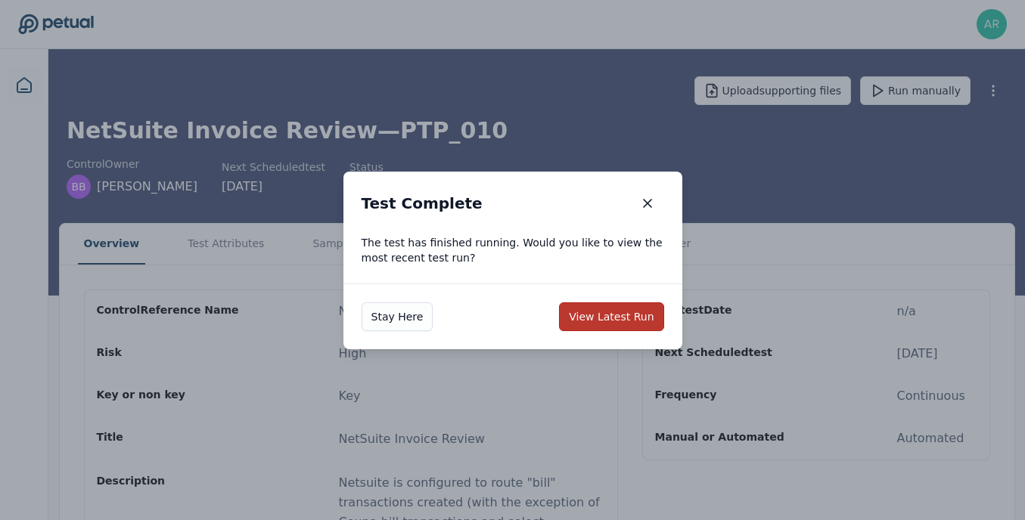
click at [600, 314] on button "View Latest Run" at bounding box center [611, 317] width 104 height 29
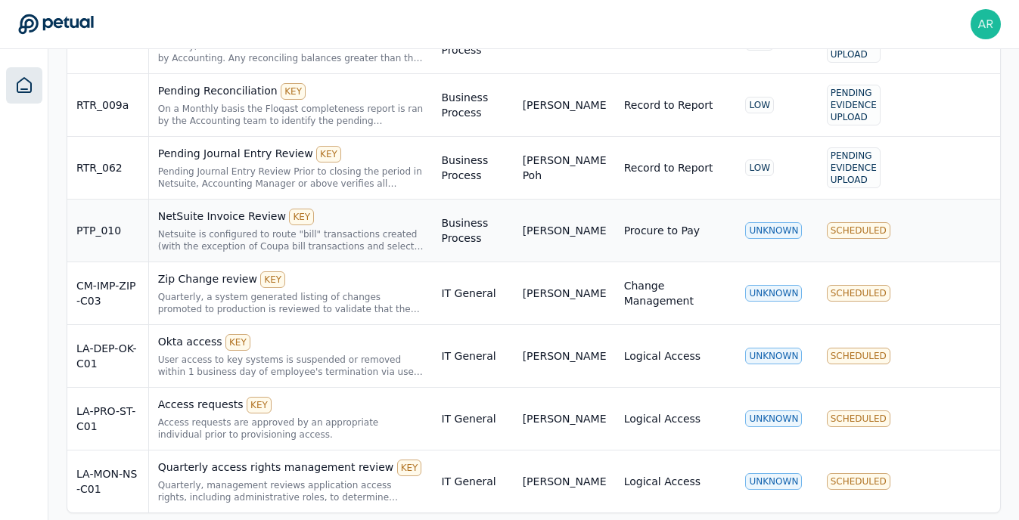
scroll to position [638, 0]
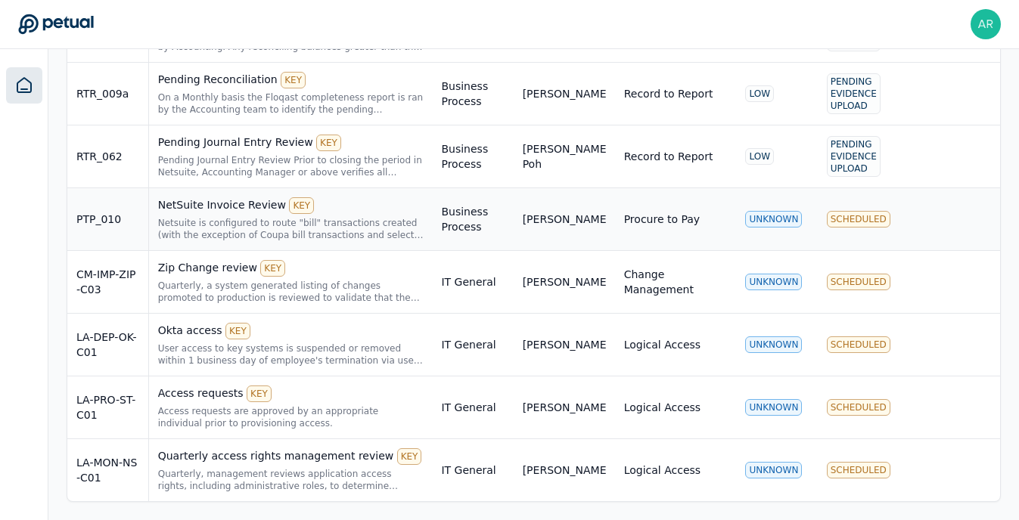
click at [224, 211] on div "NetSuite Invoice Review KEY" at bounding box center [291, 205] width 266 height 17
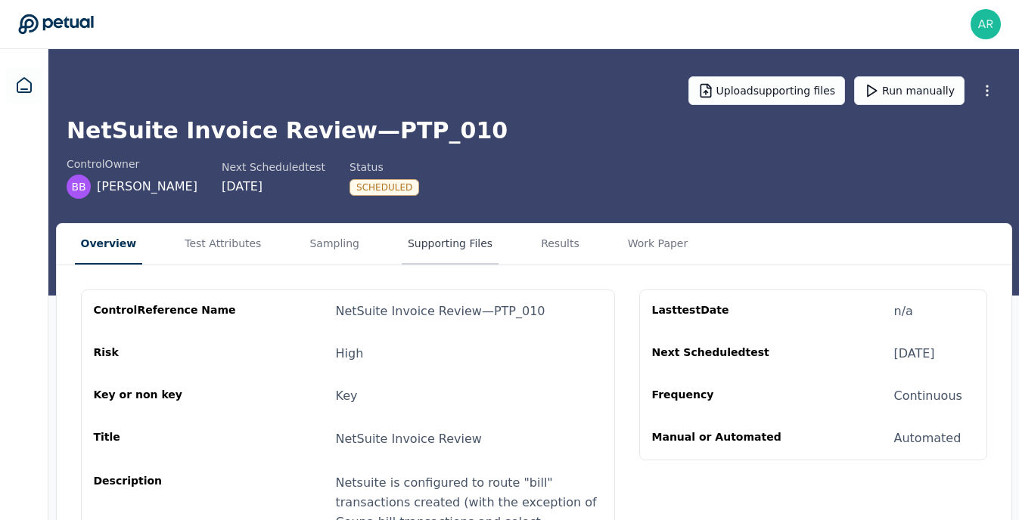
click at [417, 254] on button "Supporting Files" at bounding box center [450, 244] width 97 height 41
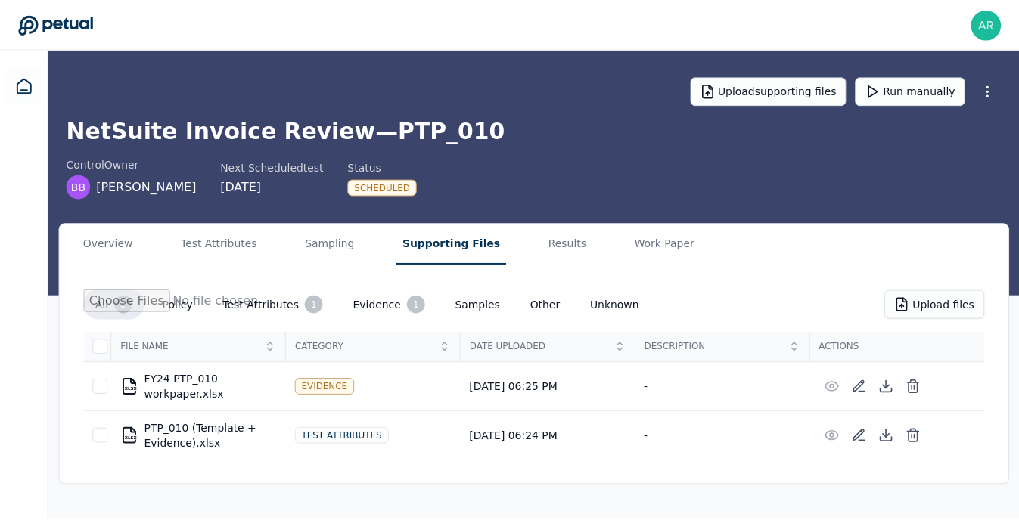
scroll to position [638, 0]
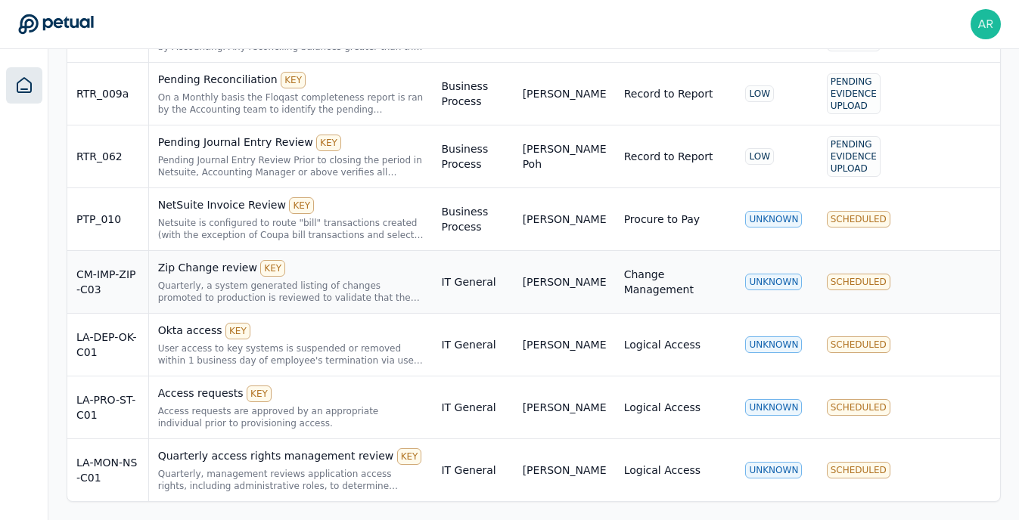
click at [207, 271] on div "Zip Change review KEY" at bounding box center [291, 268] width 266 height 17
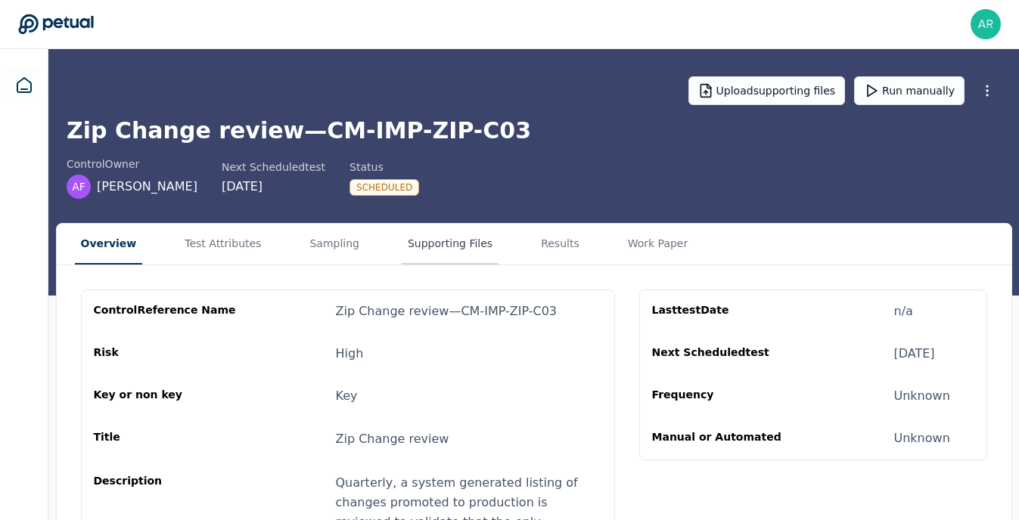
click at [424, 247] on button "Supporting Files" at bounding box center [450, 244] width 97 height 41
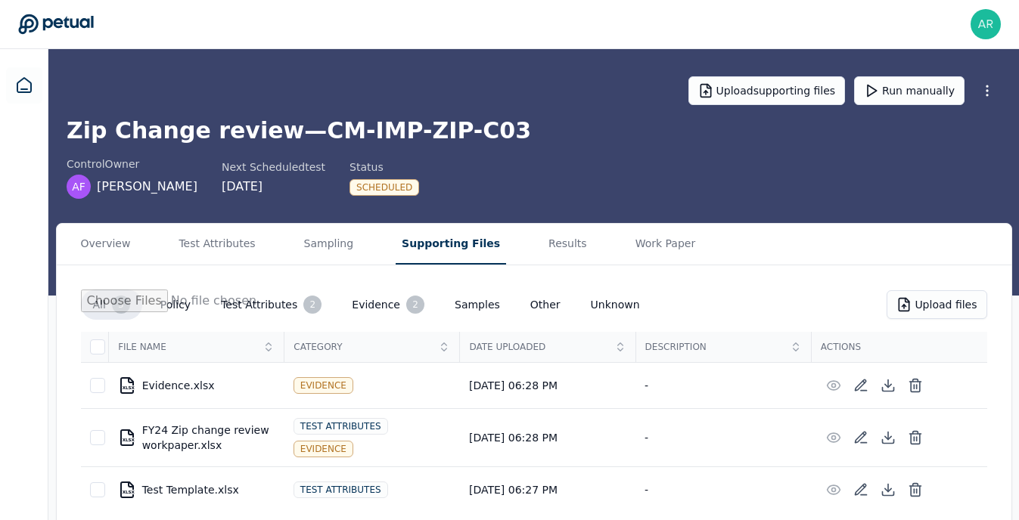
scroll to position [17, 0]
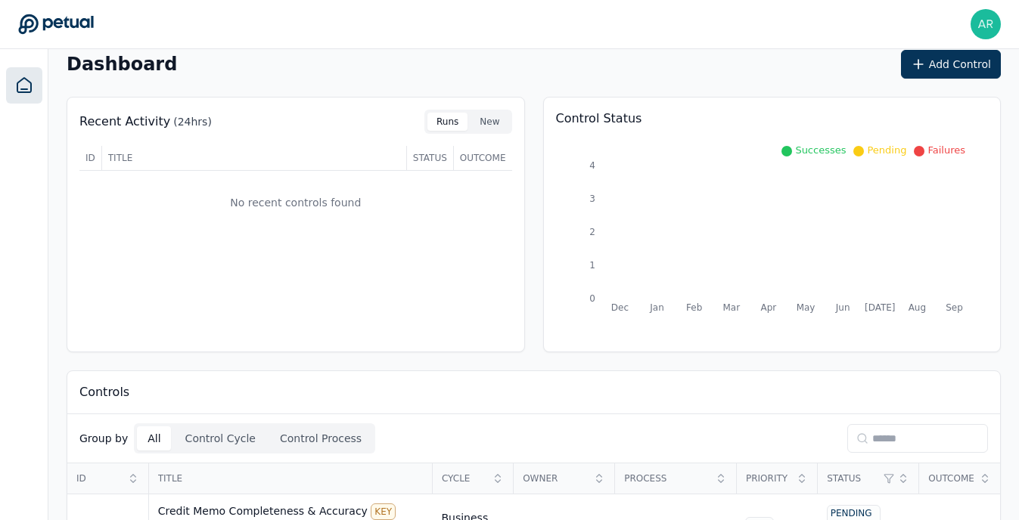
scroll to position [638, 0]
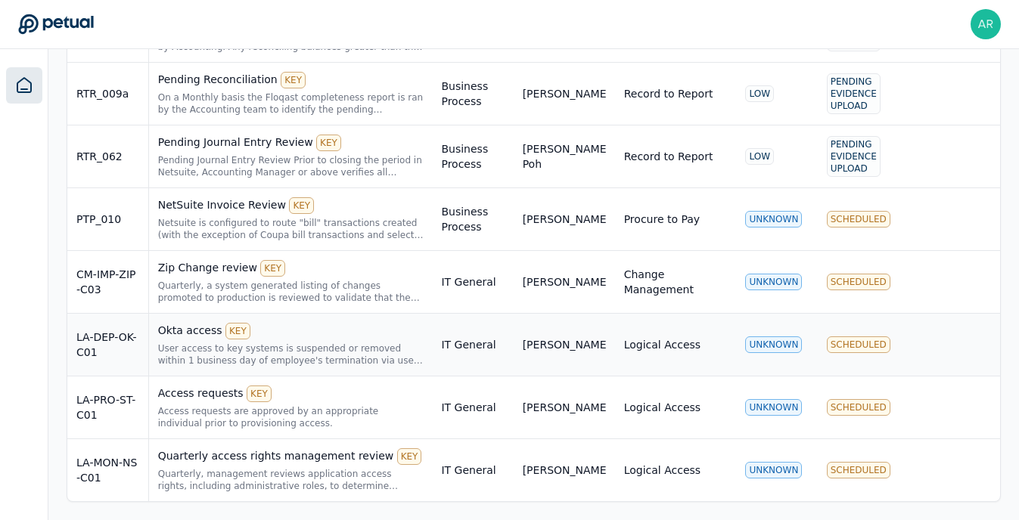
click at [194, 339] on div "Okta access KEY" at bounding box center [291, 331] width 266 height 17
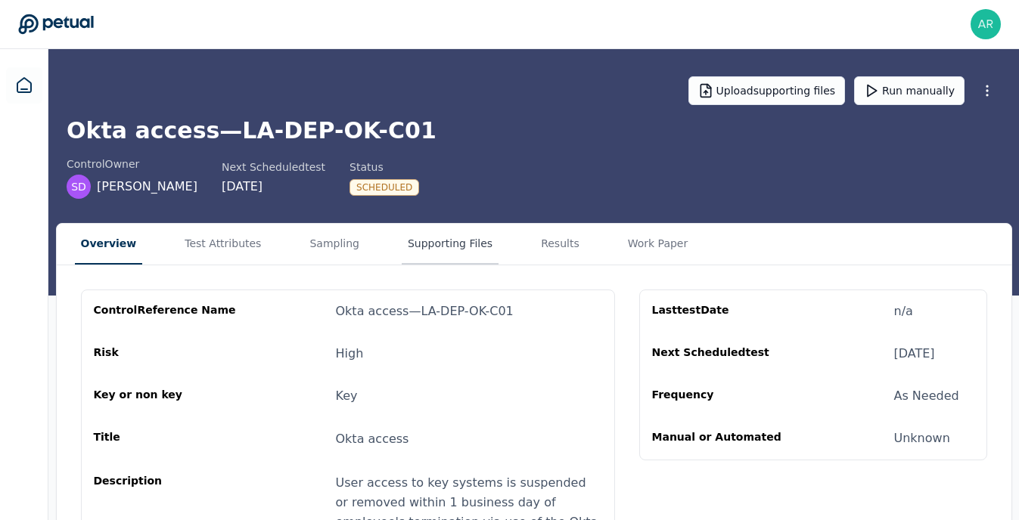
click at [444, 259] on button "Supporting Files" at bounding box center [450, 244] width 97 height 41
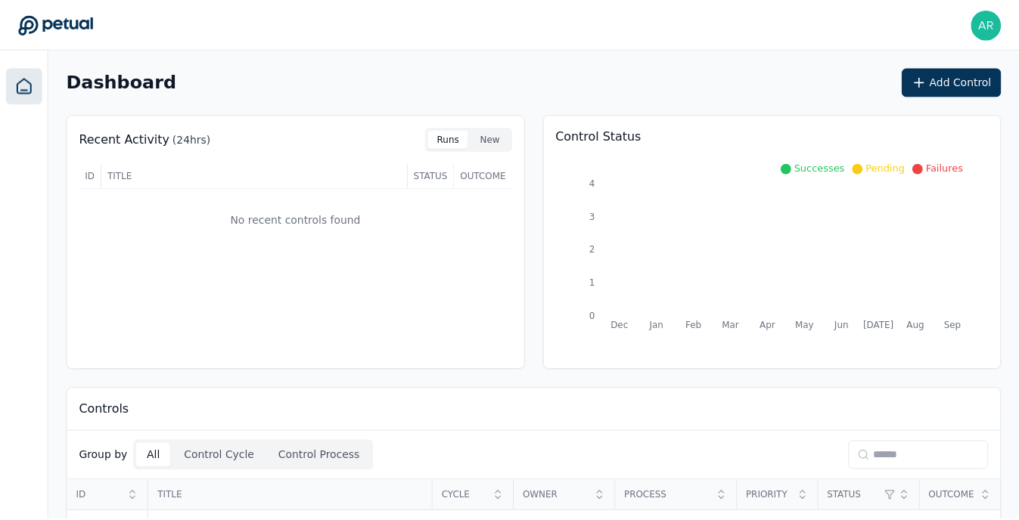
scroll to position [638, 0]
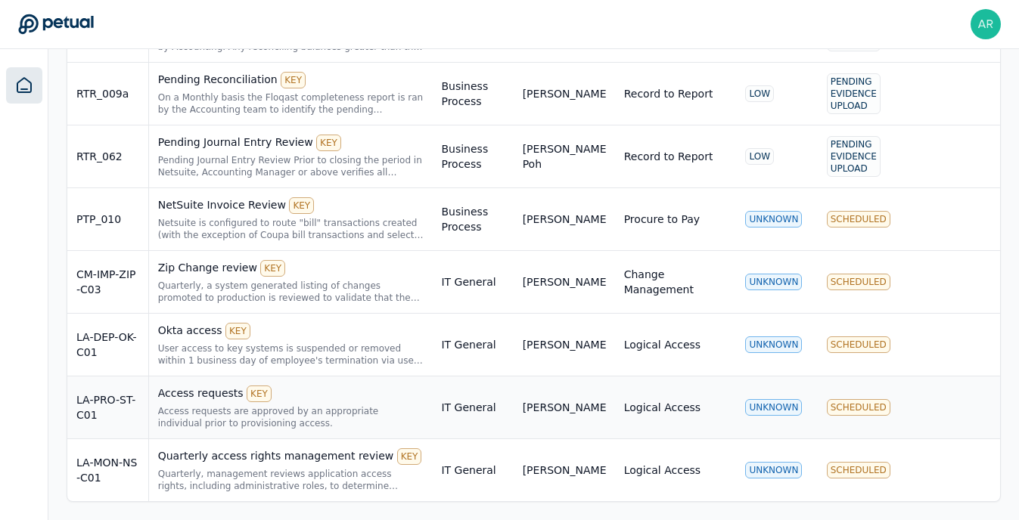
click at [196, 399] on div "Access requests KEY" at bounding box center [291, 394] width 266 height 17
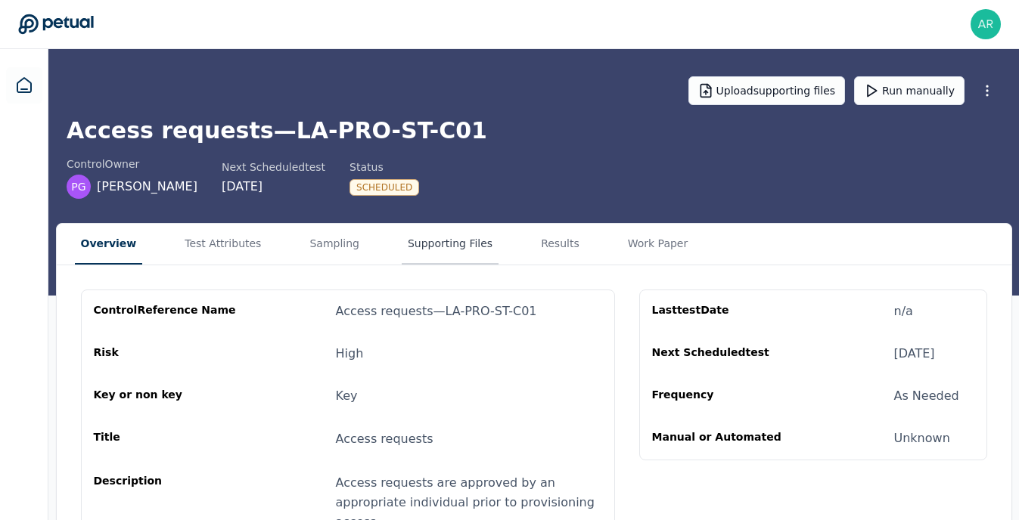
click at [427, 249] on button "Supporting Files" at bounding box center [450, 244] width 97 height 41
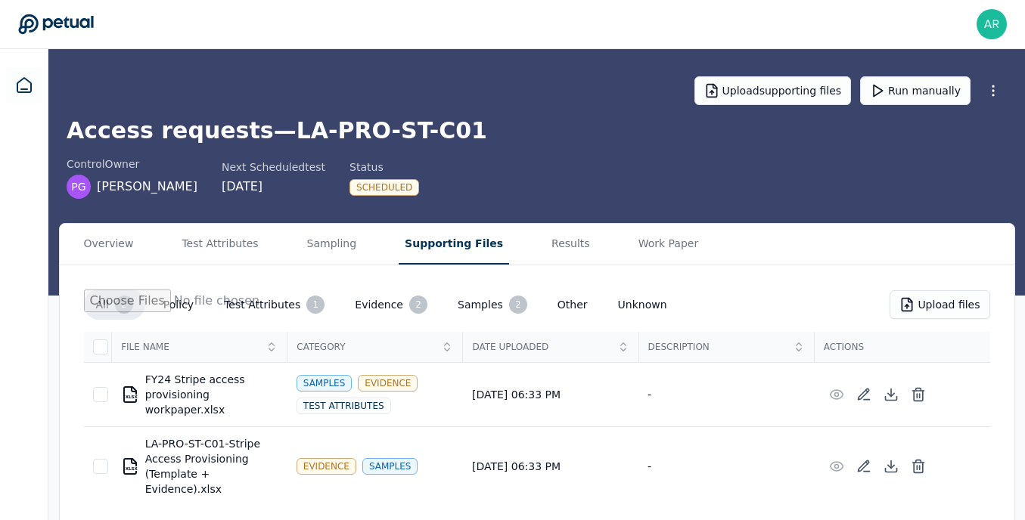
drag, startPoint x: 383, startPoint y: 295, endPoint x: 338, endPoint y: 195, distance: 109.4
click at [340, 198] on main "Upload supporting files Run manually Access requests — LA-PRO-ST-C01 control Ow…" at bounding box center [536, 290] width 977 height 482
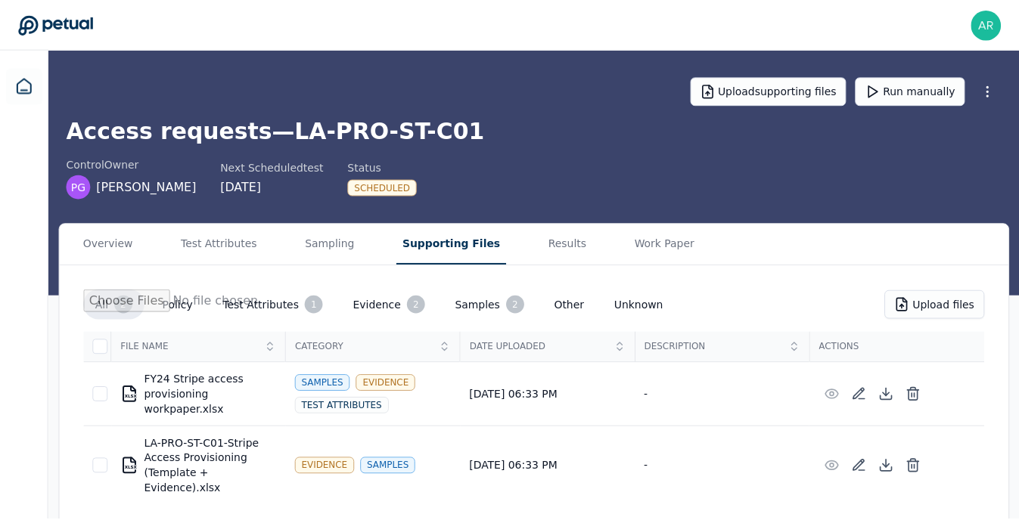
scroll to position [638, 0]
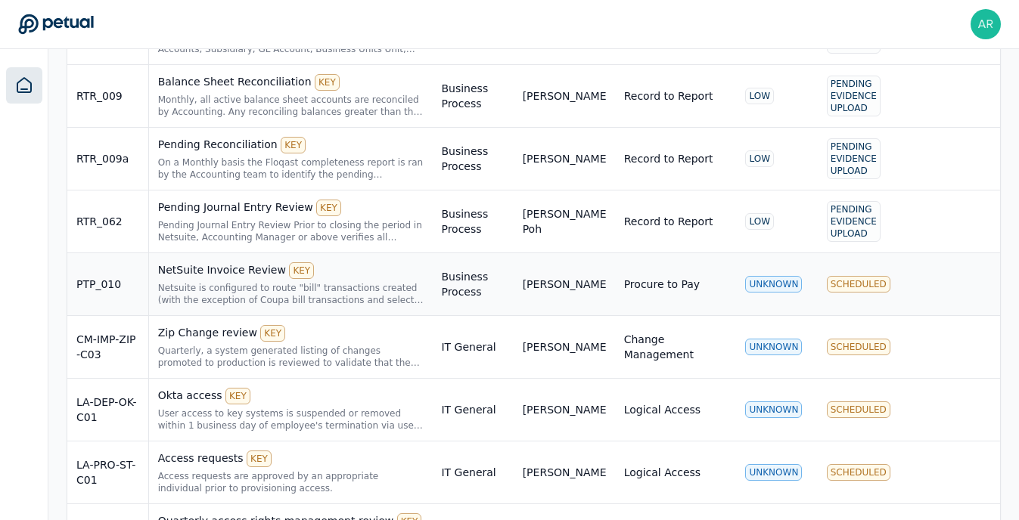
scroll to position [638, 0]
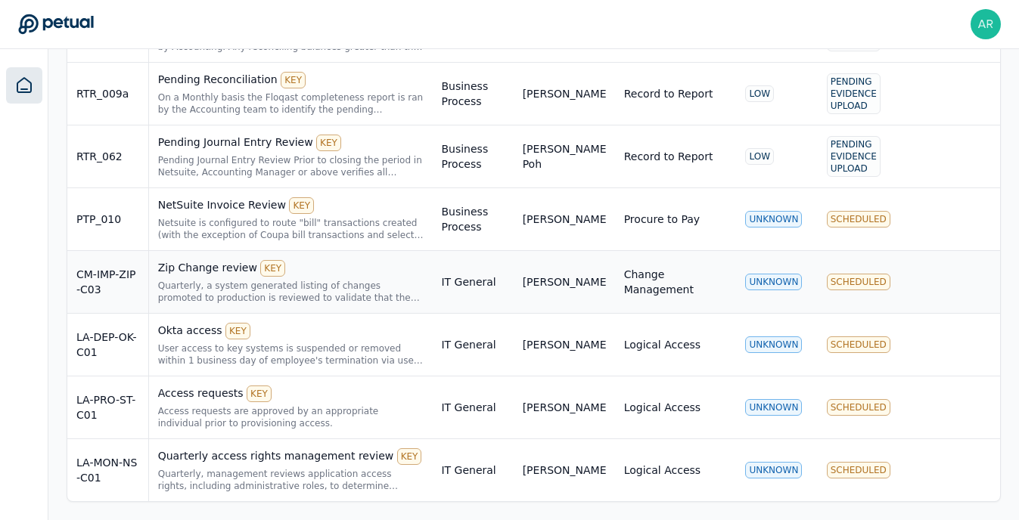
click at [207, 272] on div "Zip Change review KEY" at bounding box center [291, 268] width 266 height 17
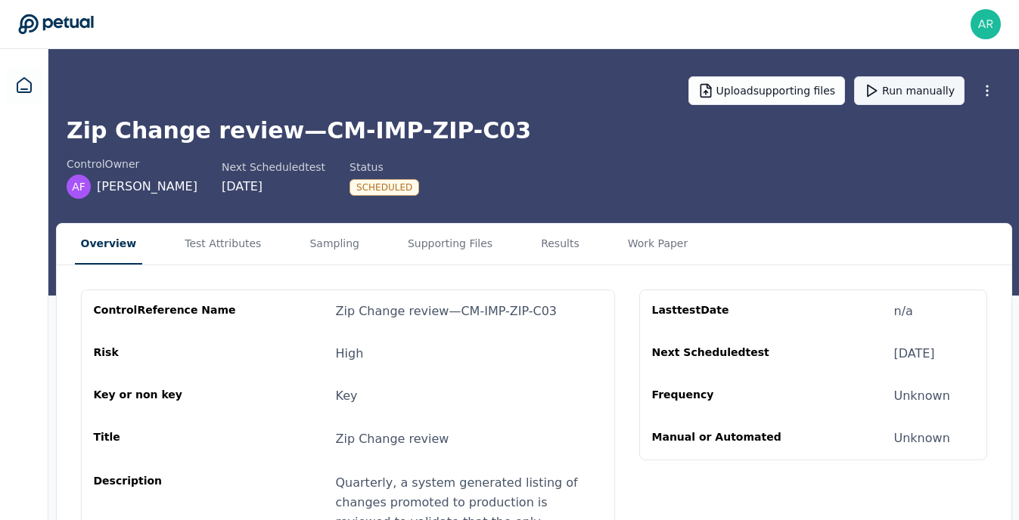
click at [900, 93] on button "Run manually" at bounding box center [909, 90] width 110 height 29
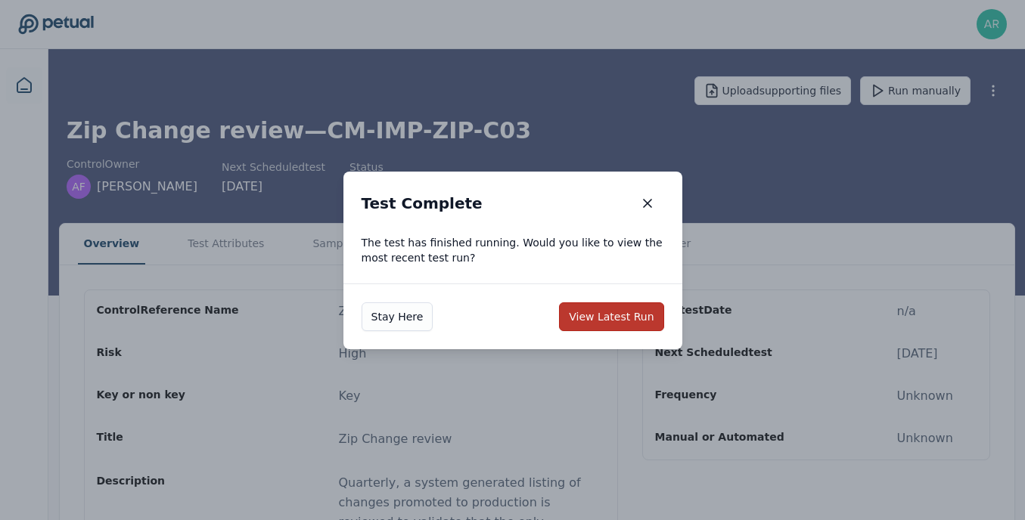
click at [607, 320] on button "View Latest Run" at bounding box center [611, 317] width 104 height 29
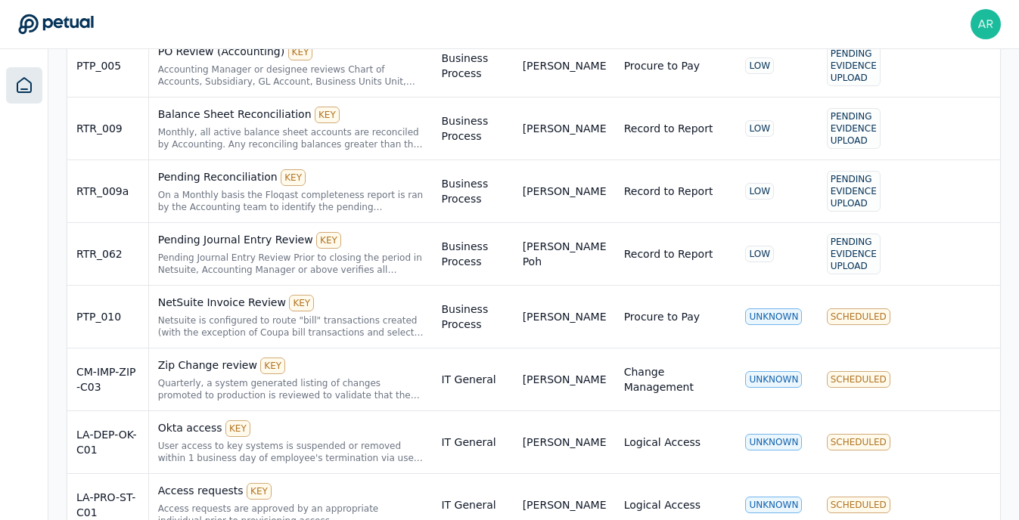
scroll to position [582, 0]
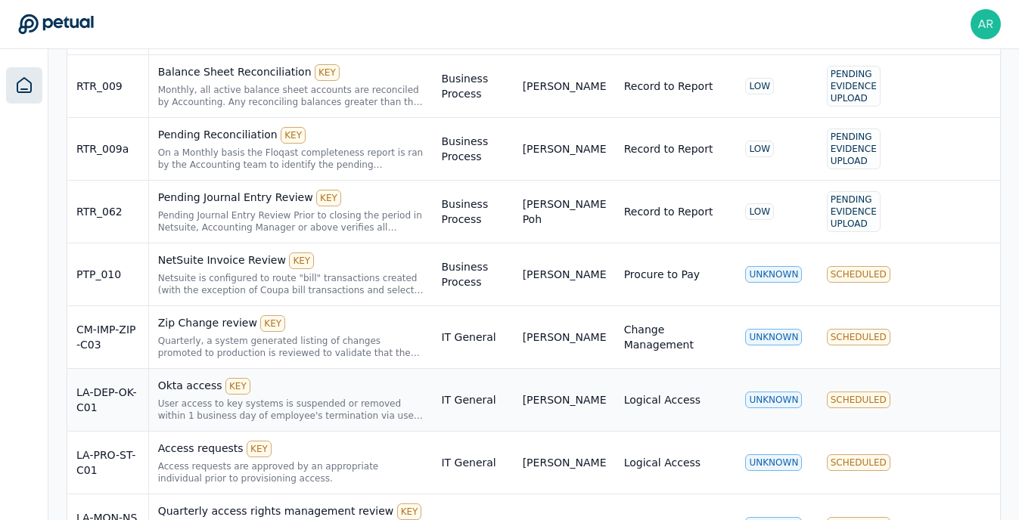
click at [207, 398] on div "User access to key systems is suspended or removed within 1 business day of emp…" at bounding box center [291, 410] width 266 height 24
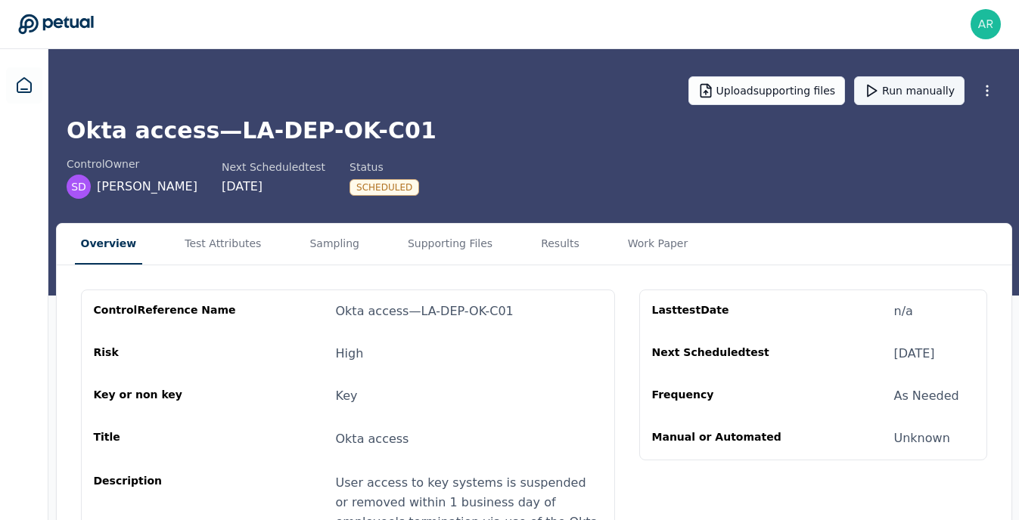
click at [904, 98] on button "Run manually" at bounding box center [909, 90] width 110 height 29
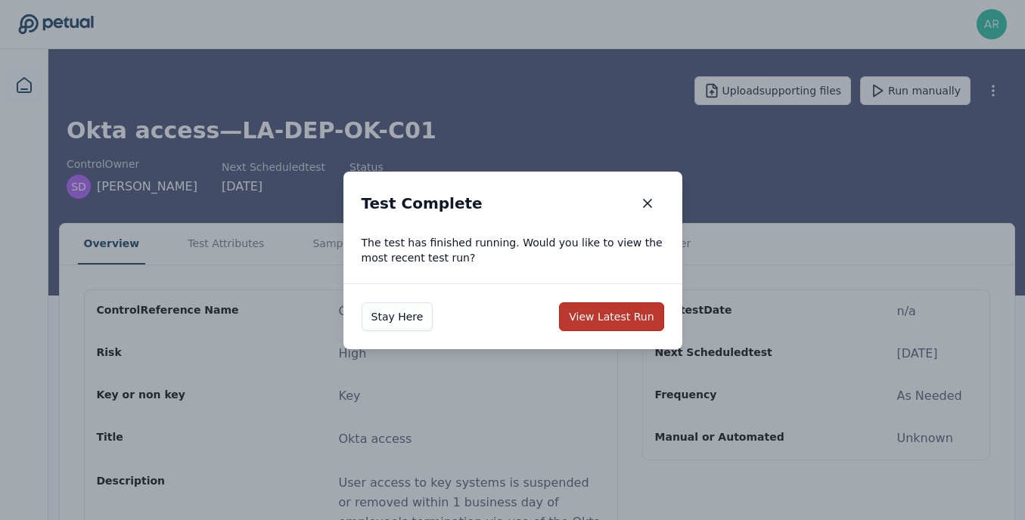
click at [618, 318] on button "View Latest Run" at bounding box center [611, 317] width 104 height 29
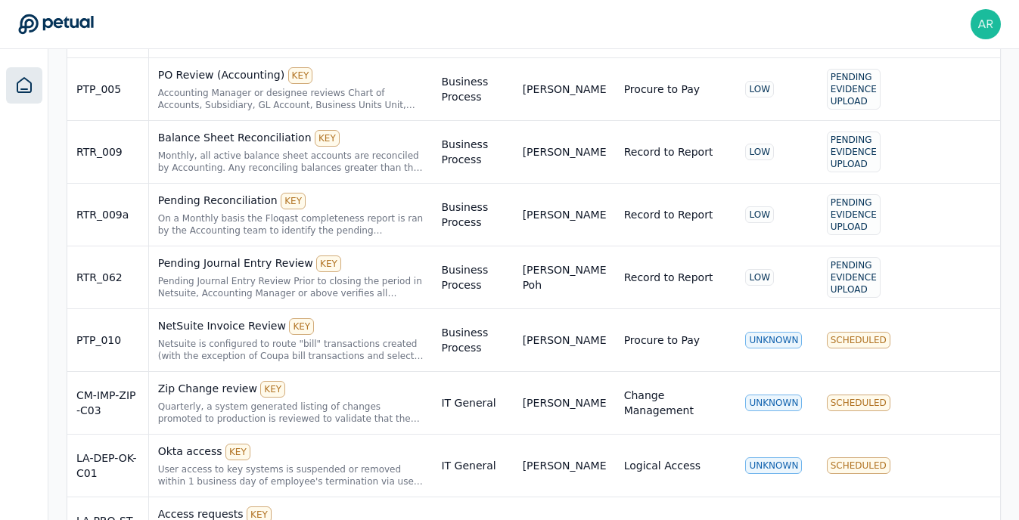
scroll to position [638, 0]
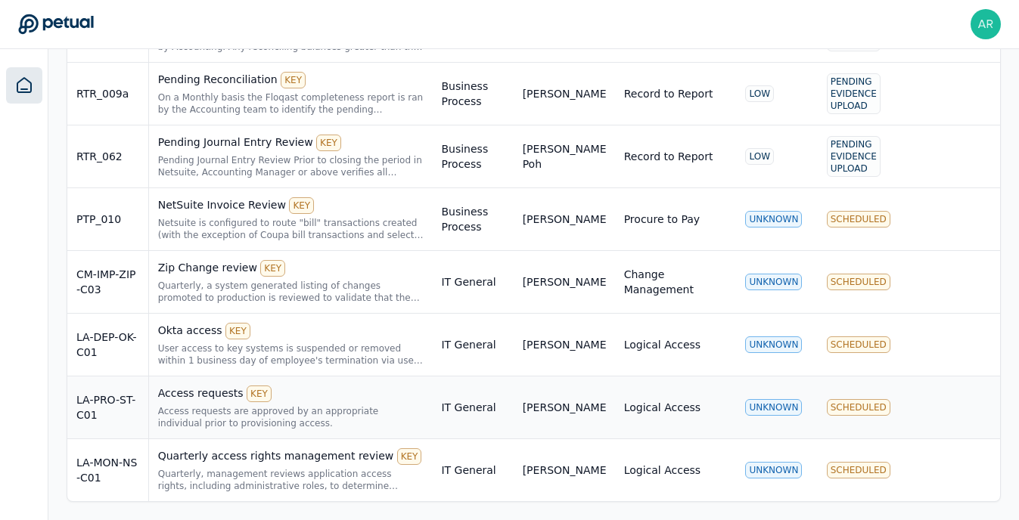
click at [194, 395] on div "Access requests KEY" at bounding box center [291, 394] width 266 height 17
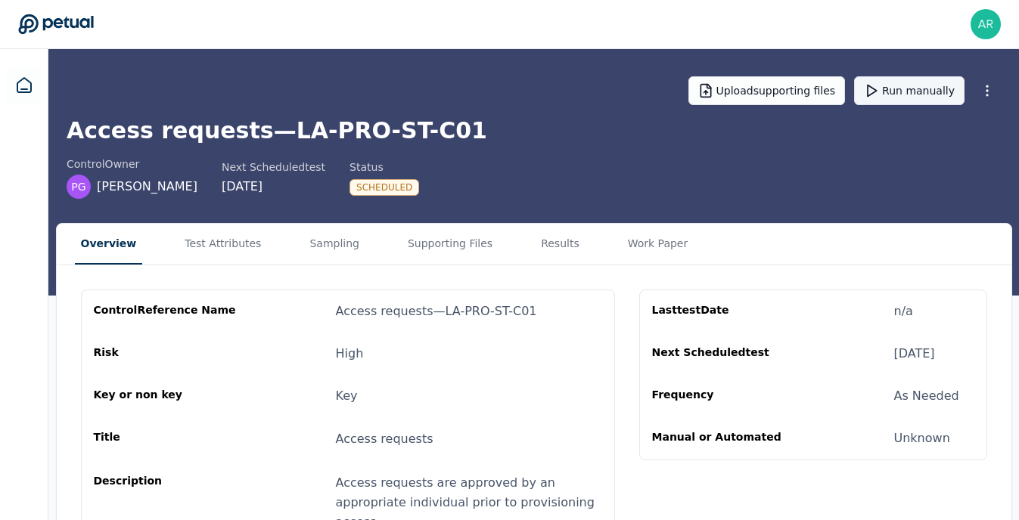
click at [908, 96] on button "Run manually" at bounding box center [909, 90] width 110 height 29
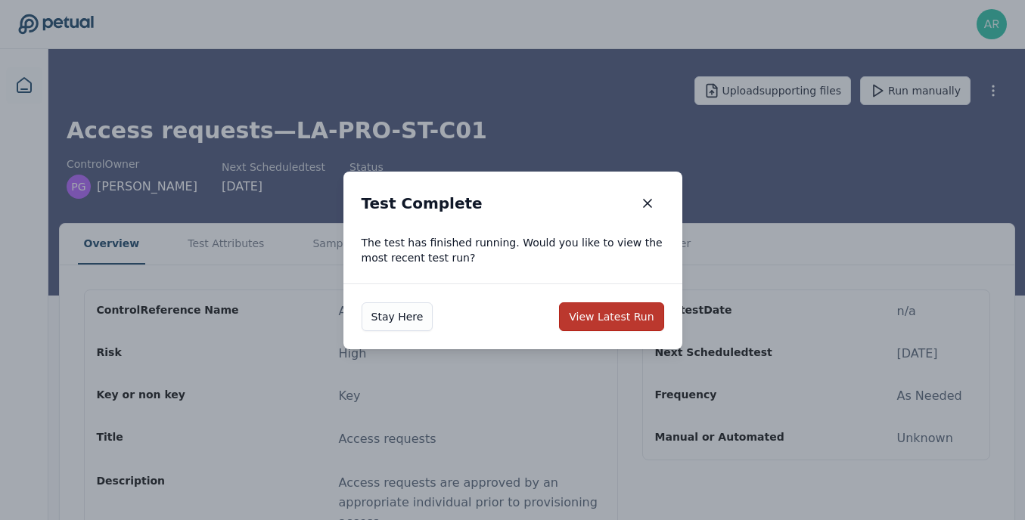
click at [623, 309] on button "View Latest Run" at bounding box center [611, 317] width 104 height 29
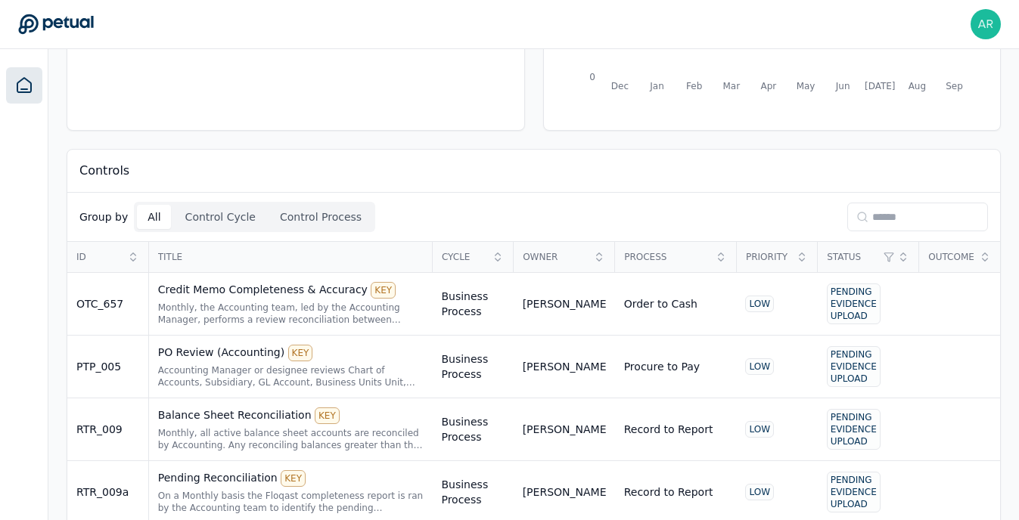
scroll to position [638, 0]
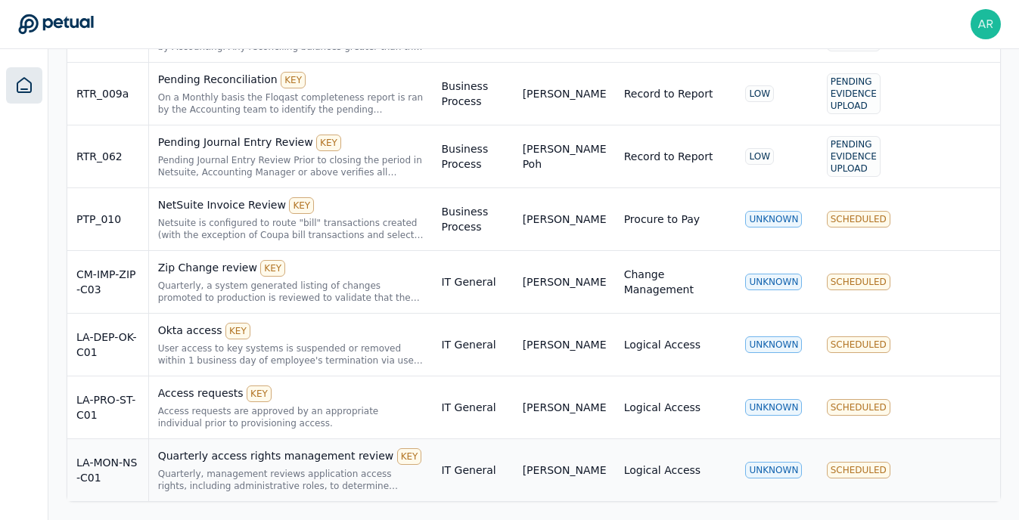
click at [232, 461] on div "Quarterly access rights management review KEY" at bounding box center [291, 457] width 266 height 17
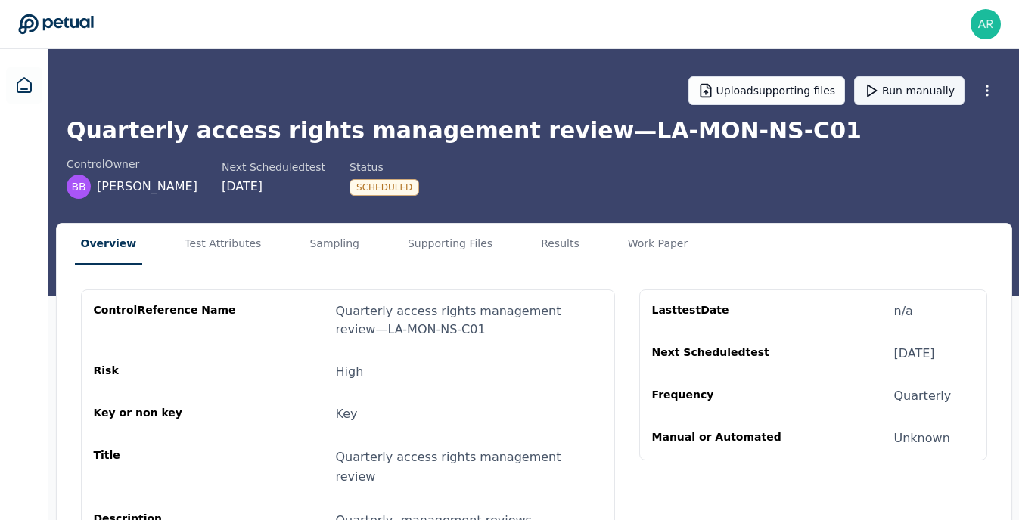
click at [927, 92] on button "Run manually" at bounding box center [909, 90] width 110 height 29
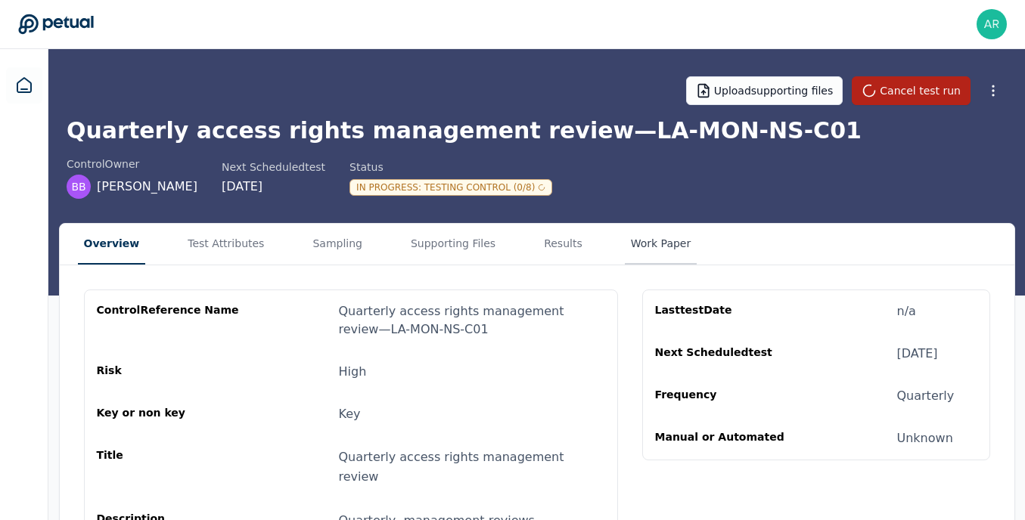
click at [635, 250] on button "Work Paper" at bounding box center [661, 244] width 73 height 41
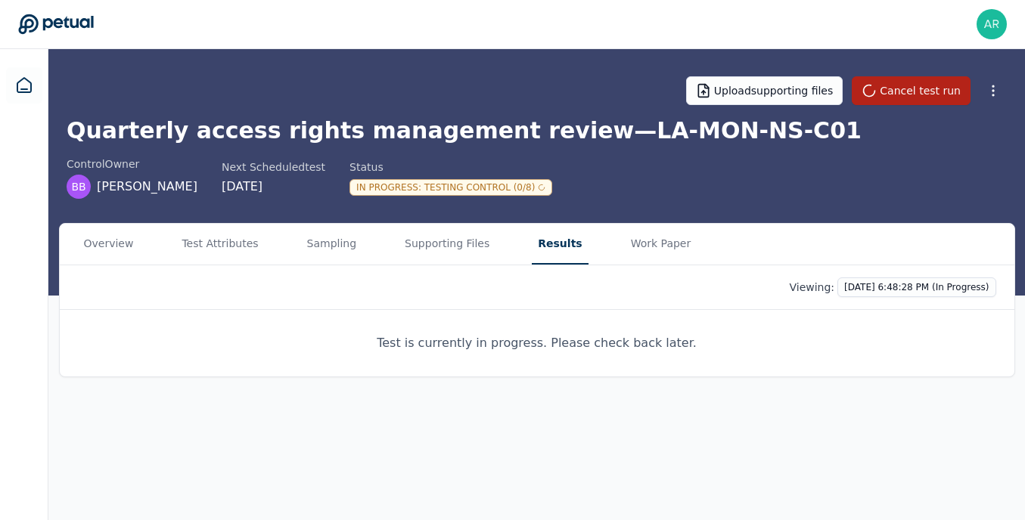
click at [547, 252] on button "Results" at bounding box center [560, 244] width 56 height 41
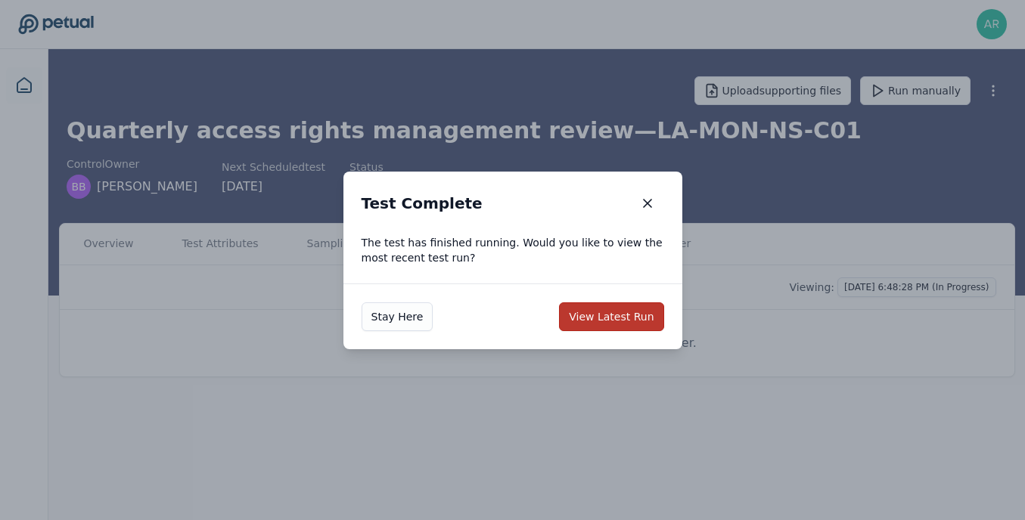
click at [629, 318] on button "View Latest Run" at bounding box center [611, 317] width 104 height 29
